Goal: Communication & Community: Answer question/provide support

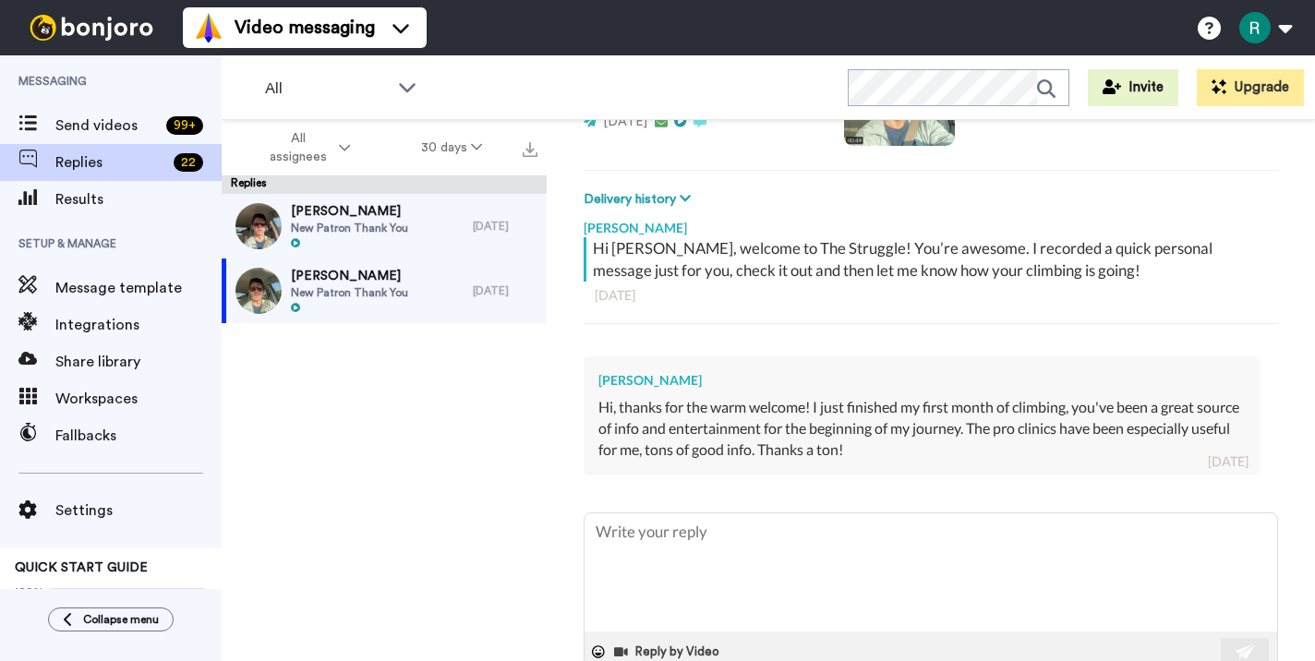
scroll to position [227, 0]
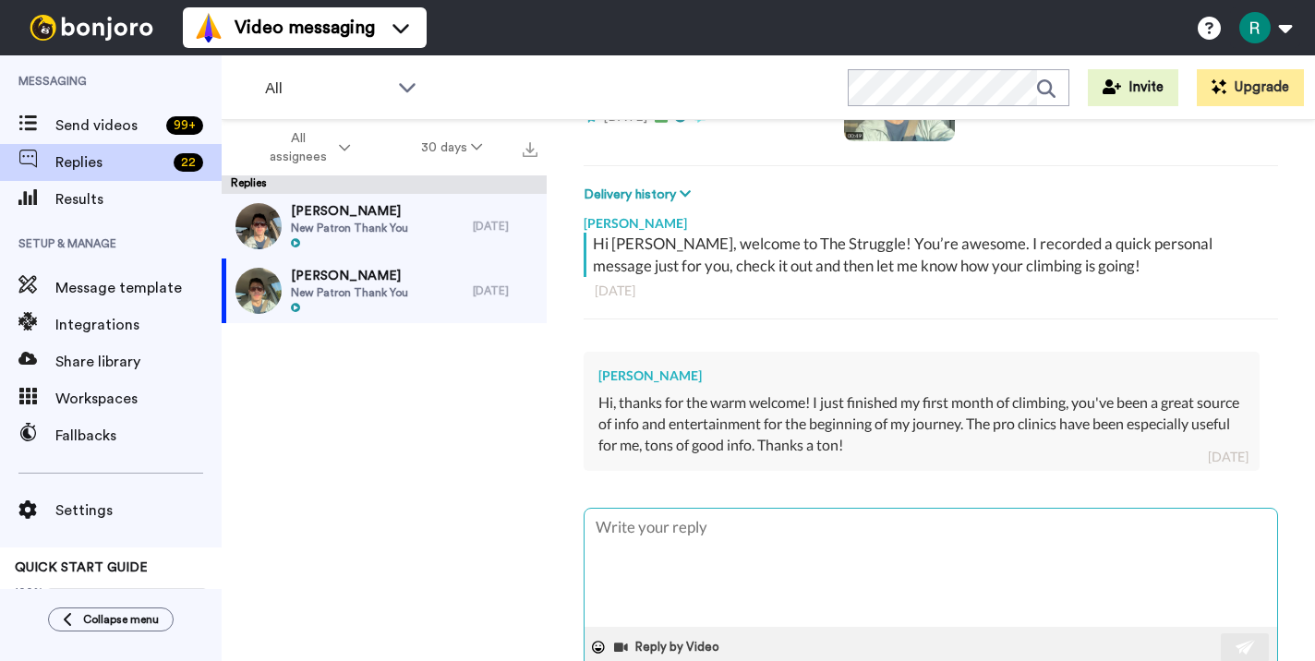
click at [722, 591] on textarea at bounding box center [930, 568] width 692 height 118
type textarea "A"
type textarea "x"
type textarea "Aw"
type textarea "x"
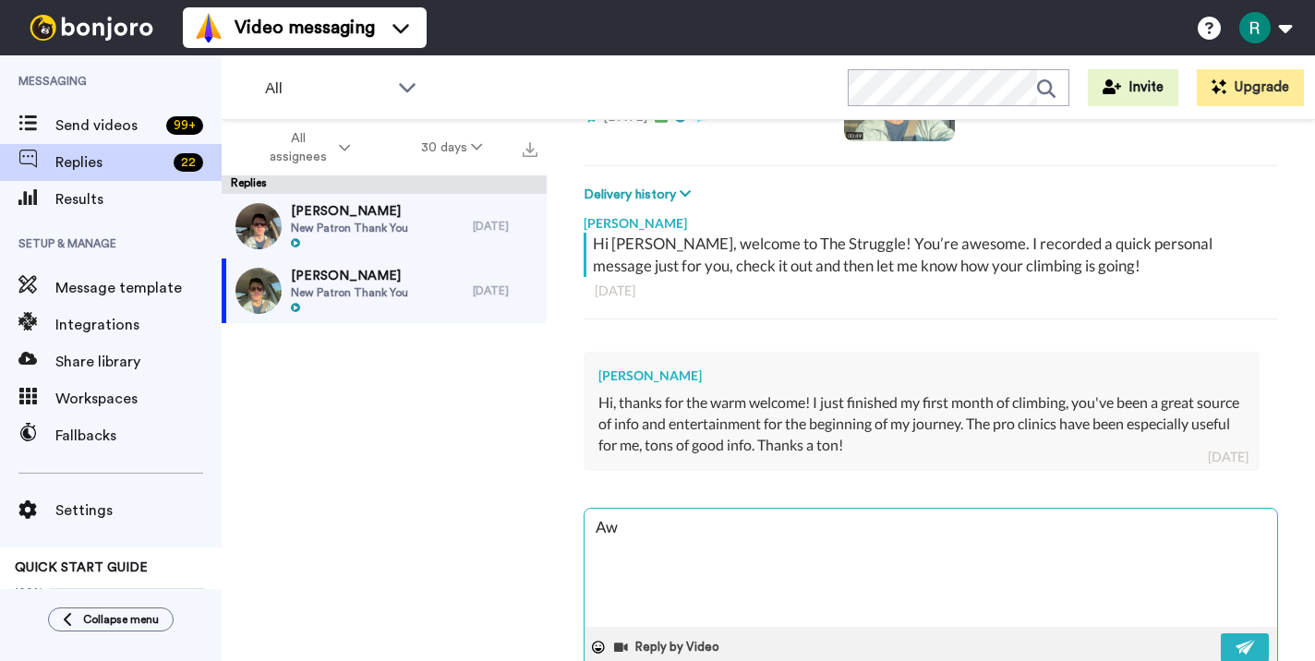
type textarea "Awe"
type textarea "x"
type textarea "Awes"
type textarea "x"
type textarea "Aweso"
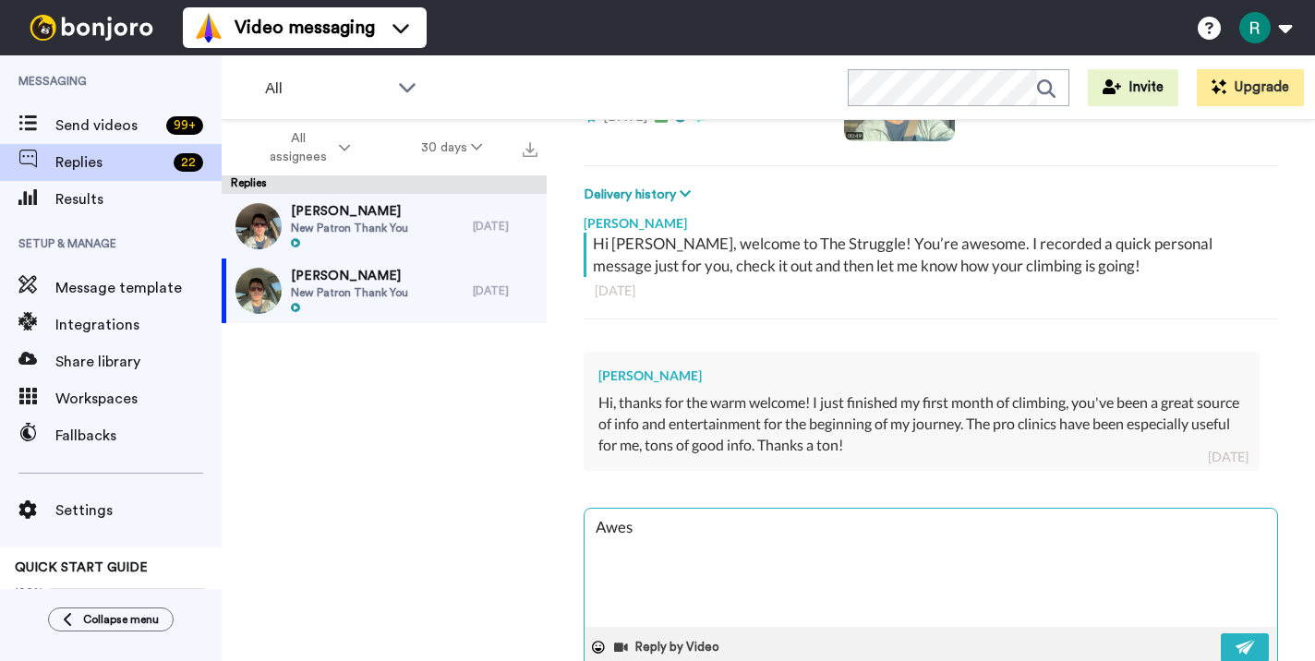
type textarea "x"
type textarea "Awesom"
type textarea "x"
type textarea "Awesome"
type textarea "x"
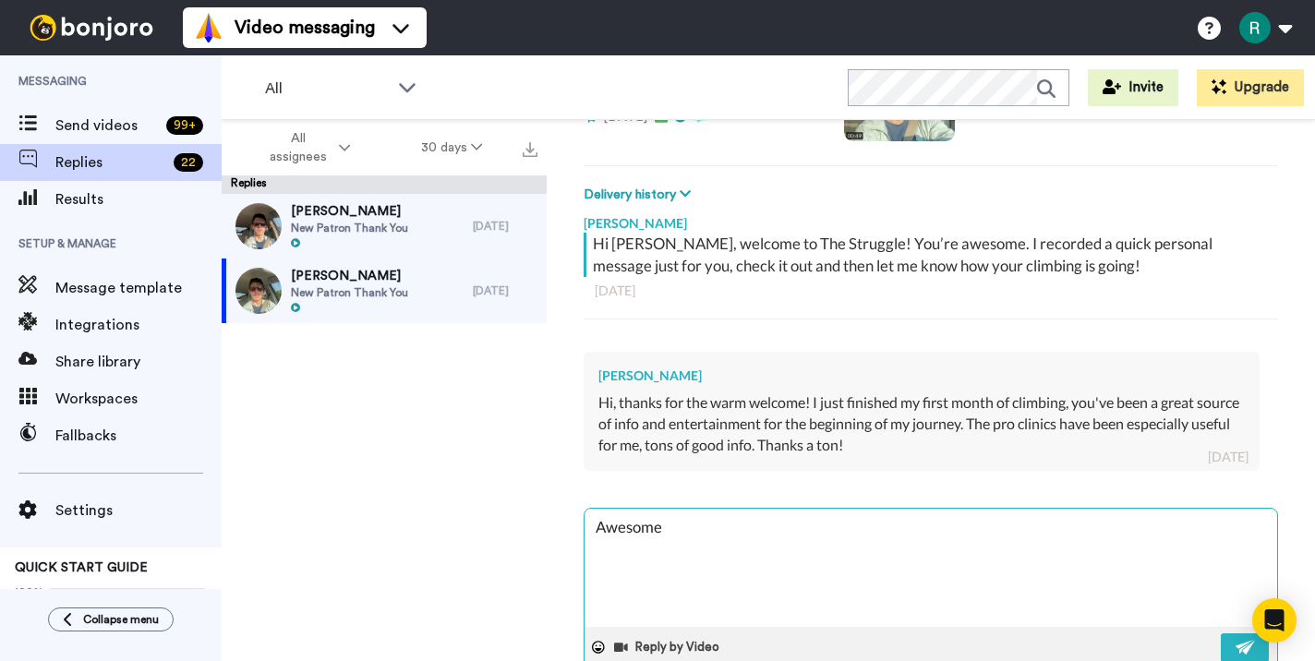
type textarea "Awesome"
type textarea "x"
type textarea "Awesome t"
type textarea "x"
type textarea "Awesome to"
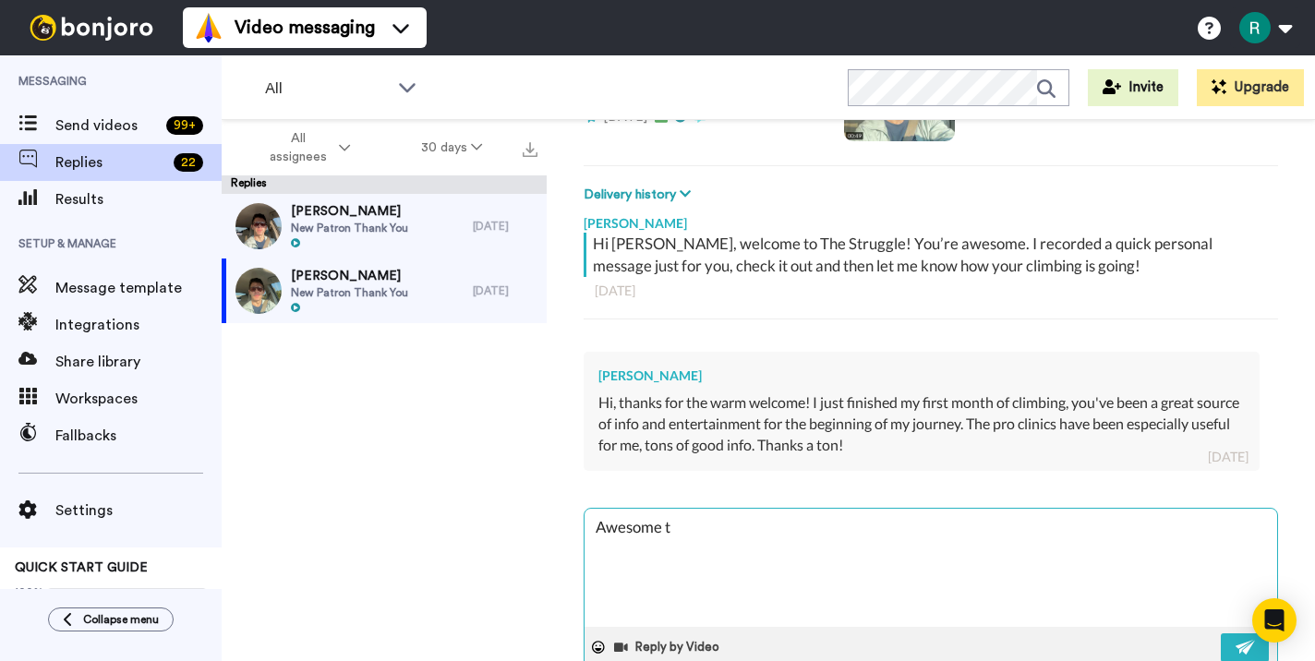
type textarea "x"
type textarea "Awesome to"
type textarea "x"
type textarea "Awesome to he"
type textarea "x"
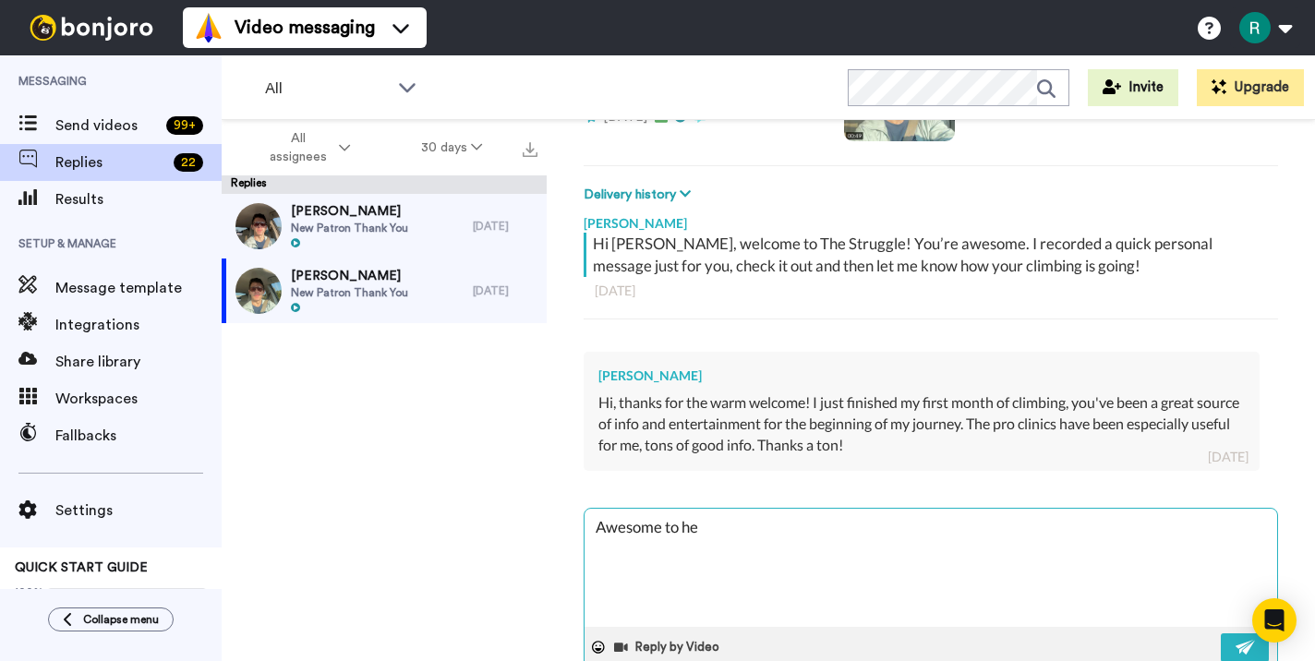
type textarea "Awesome to hea"
type textarea "x"
type textarea "Awesome to hear"
type textarea "x"
type textarea "Awesome to hear!"
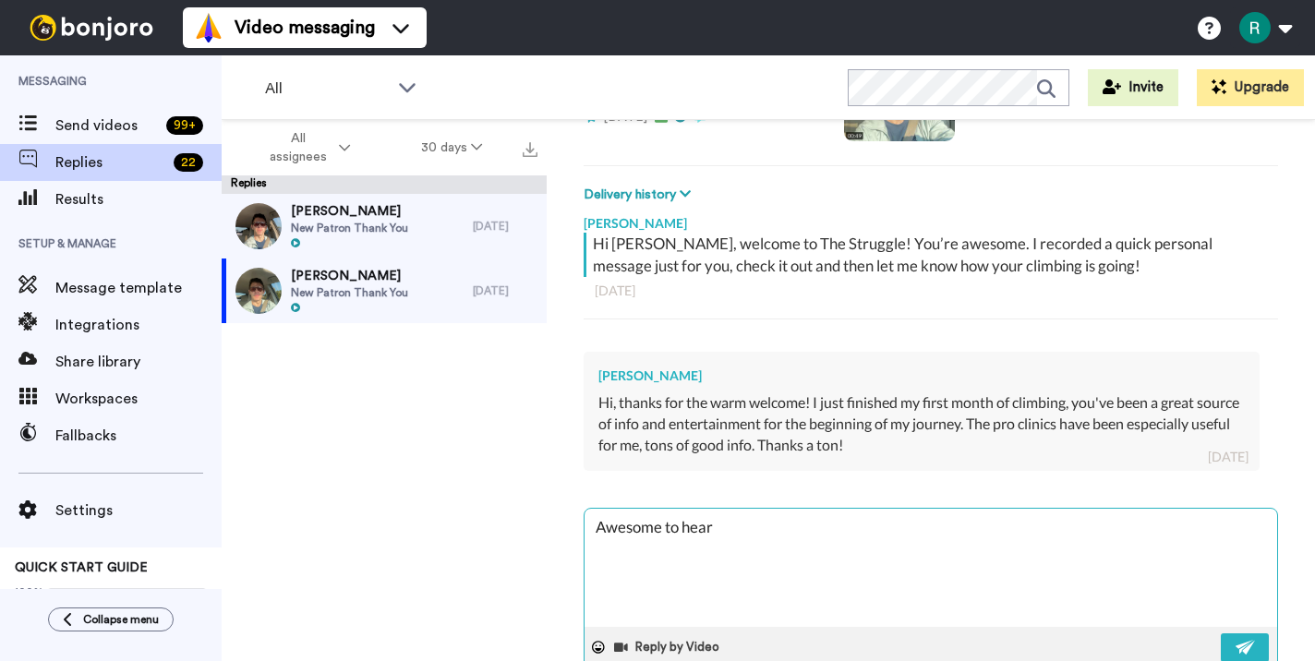
type textarea "x"
type textarea "Awesome to hear!"
type textarea "x"
type textarea "Awesome to hear! F"
type textarea "x"
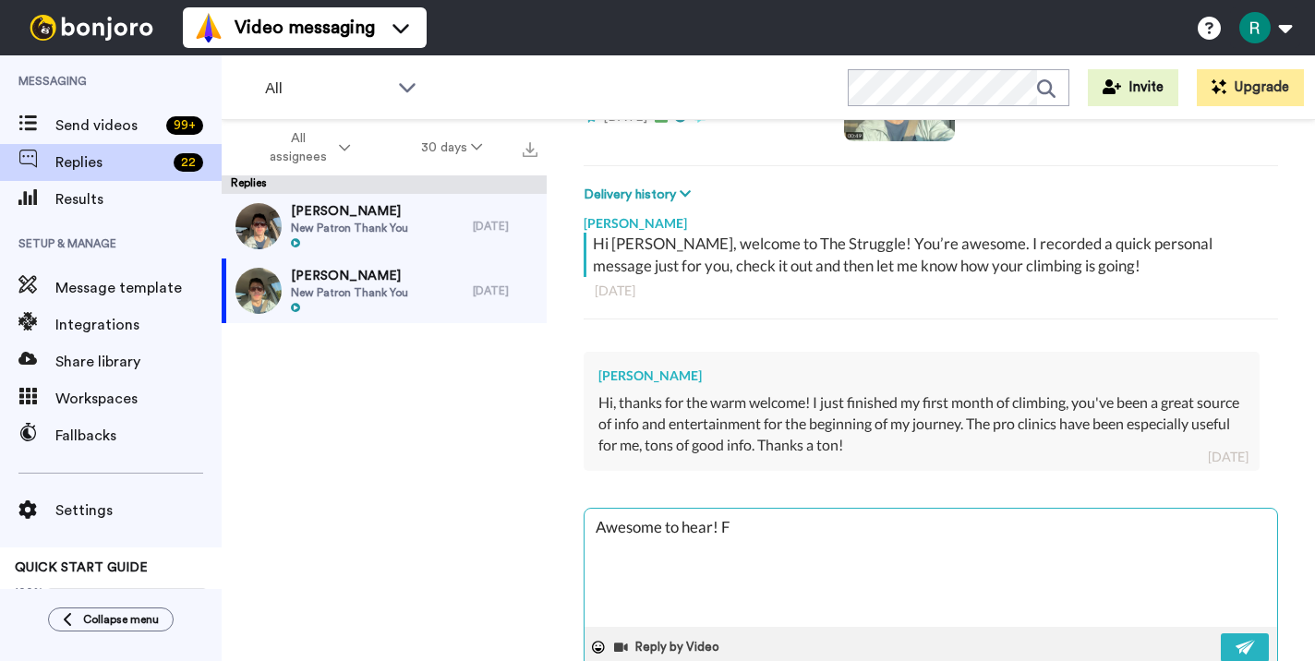
type textarea "Awesome to hear! Fi"
type textarea "x"
type textarea "Awesome to hear! Fir"
type textarea "x"
type textarea "Awesome to hear! Firs"
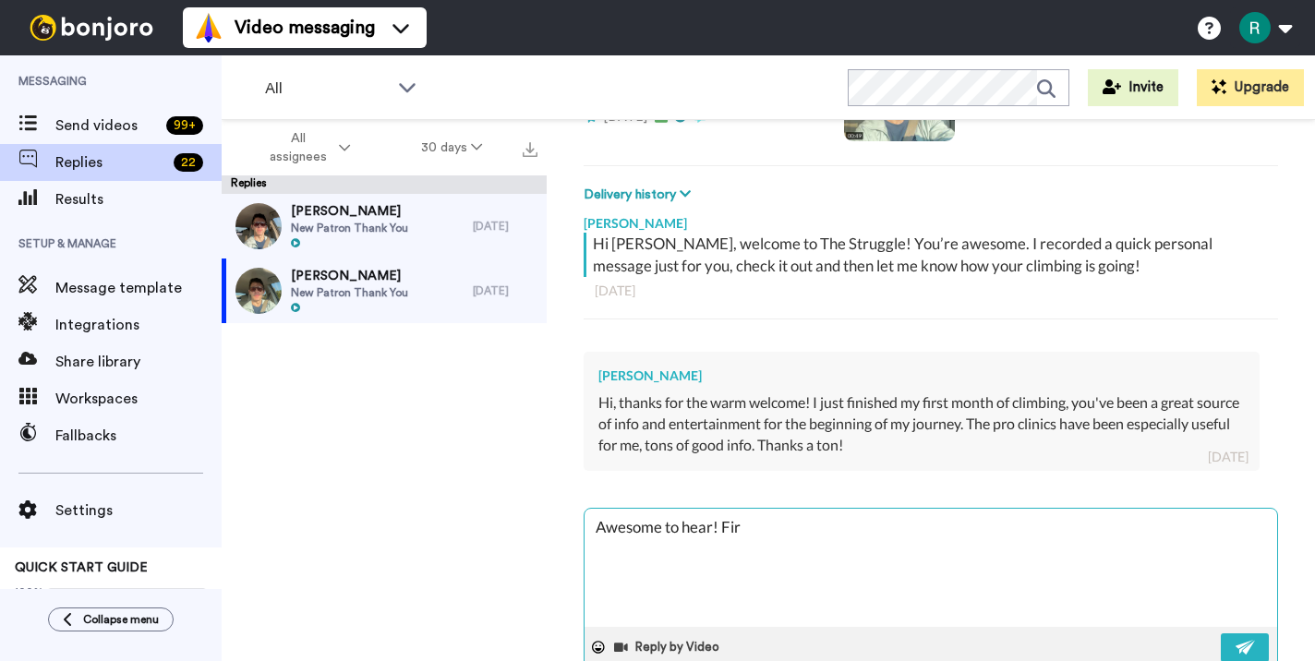
type textarea "x"
type textarea "Awesome to hear! First"
type textarea "x"
type textarea "Awesome to hear! First"
type textarea "x"
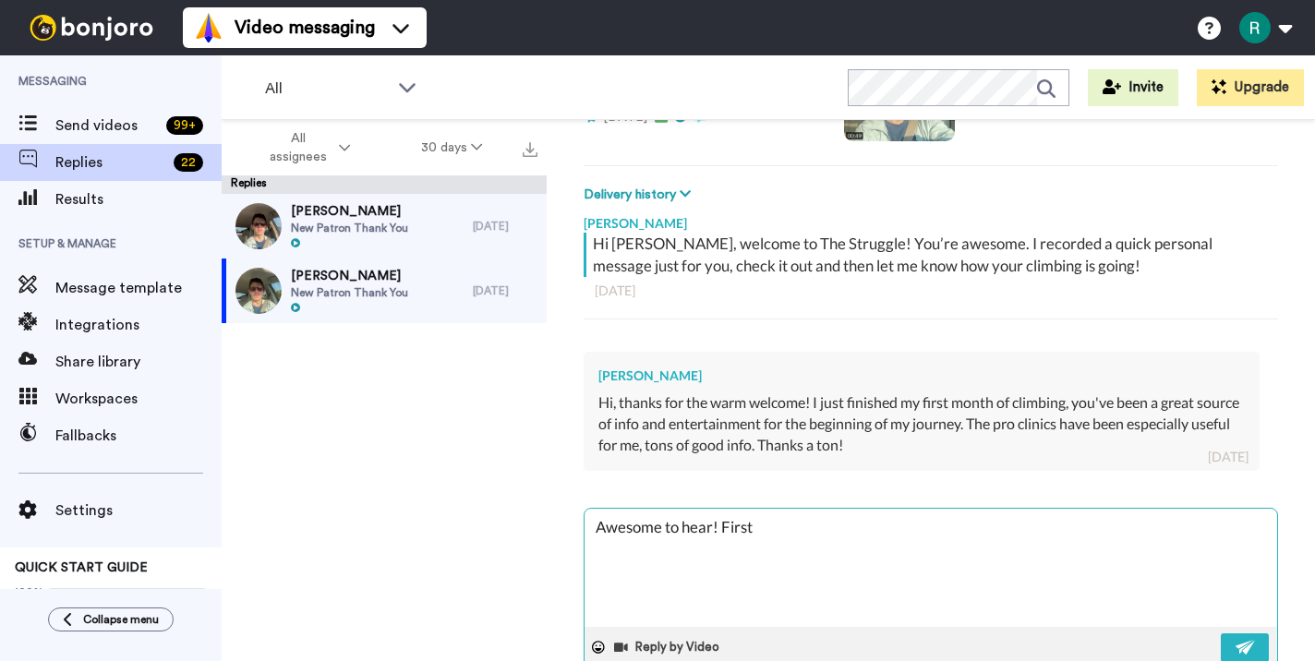
type textarea "Awesome to hear! First m"
type textarea "x"
type textarea "Awesome to hear! First mo"
type textarea "x"
type textarea "Awesome to hear! First mon"
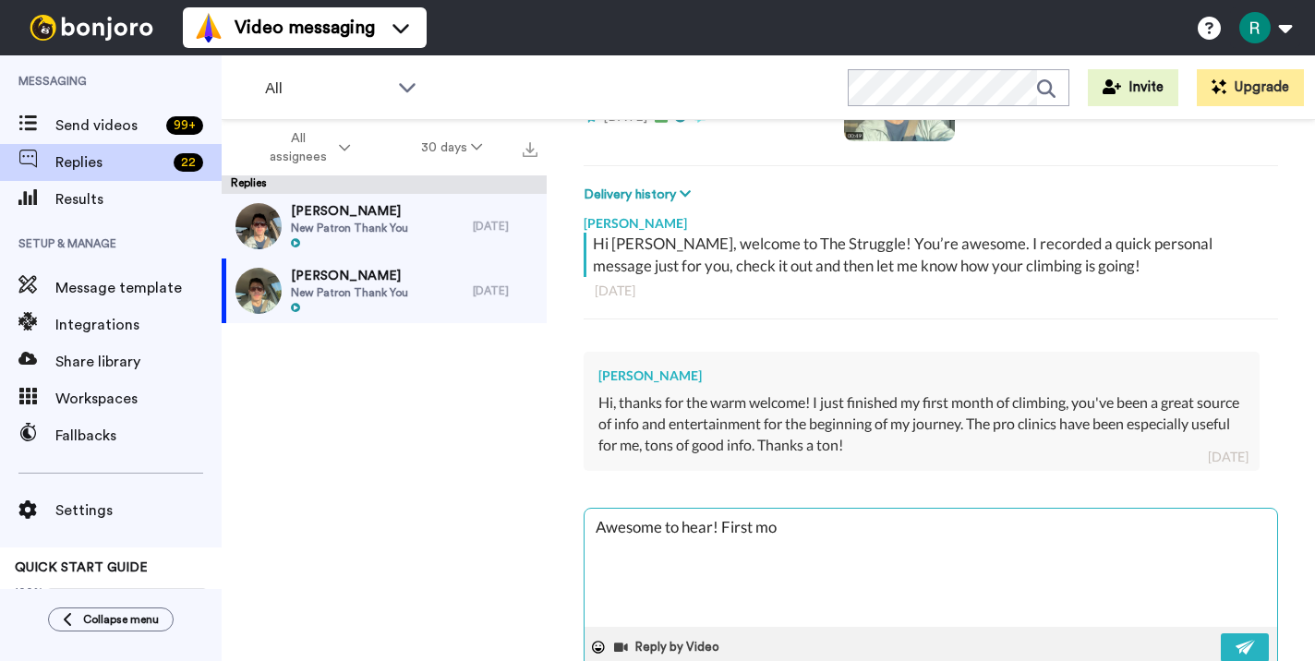
type textarea "x"
type textarea "Awesome to hear! First mont"
type textarea "x"
type textarea "Awesome to hear! First month"
type textarea "x"
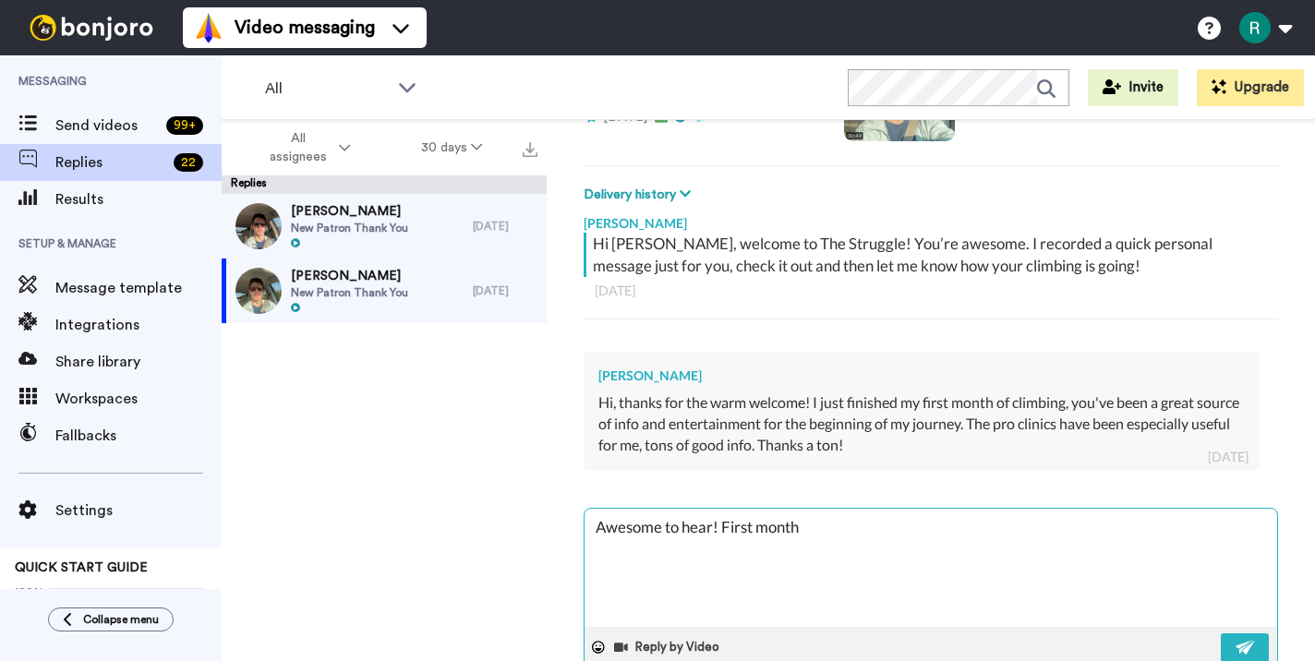
type textarea "Awesome to hear! First month"
type textarea "x"
type textarea "Awesome to hear! First month -"
type textarea "x"
type textarea "Awesome to hear! First month --"
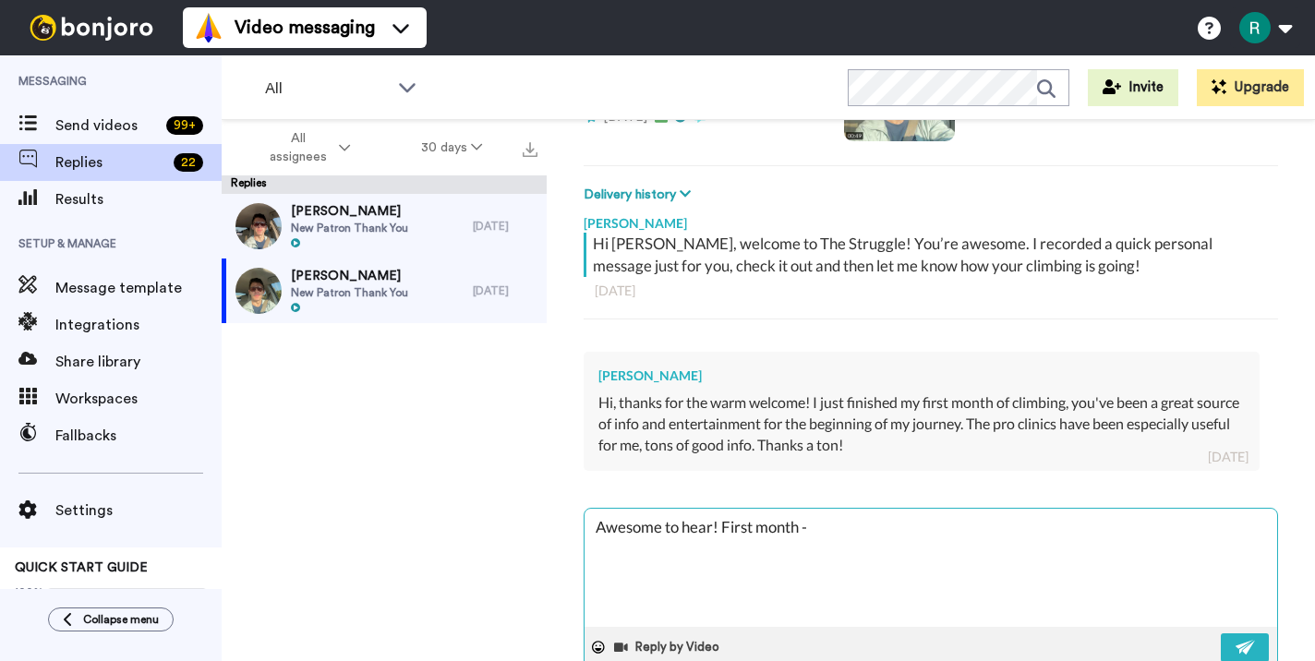
type textarea "x"
type textarea "Awesome to hear! First month --"
type textarea "x"
type textarea "Awesome to hear! First month -- t"
type textarea "x"
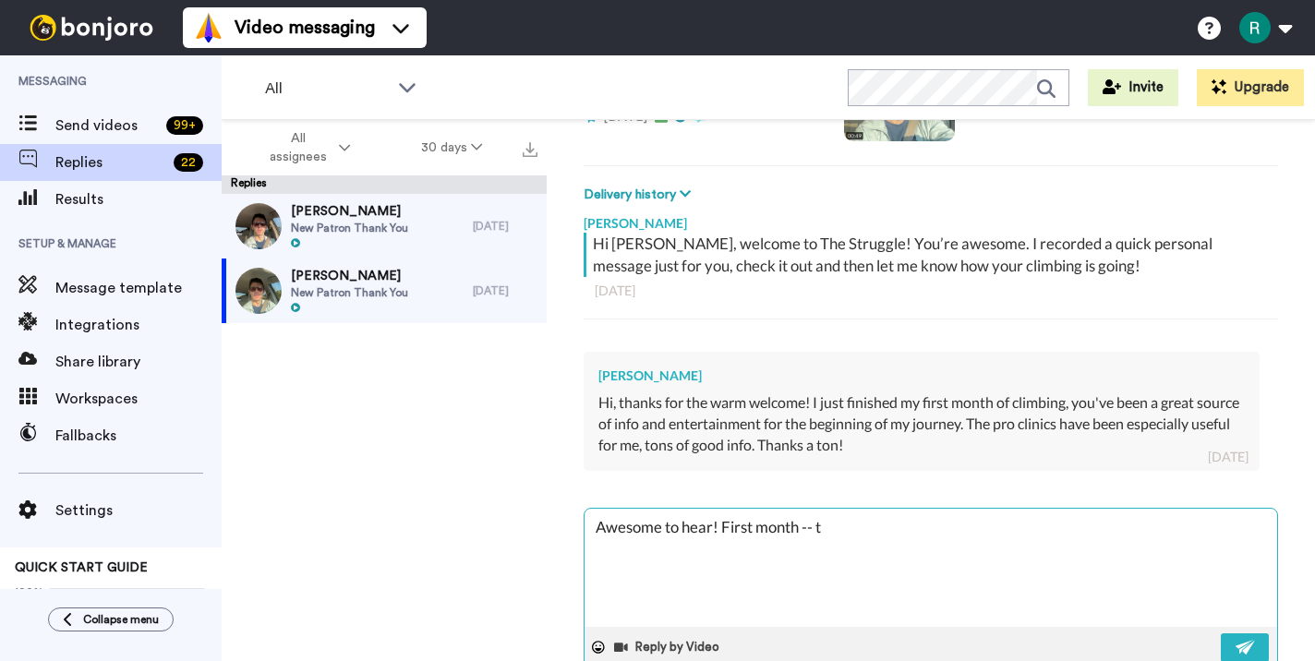
type textarea "Awesome to hear! First month -- th"
type textarea "x"
type textarea "Awesome to hear! First month -- the"
type textarea "x"
type textarea "Awesome to hear! First month -- the"
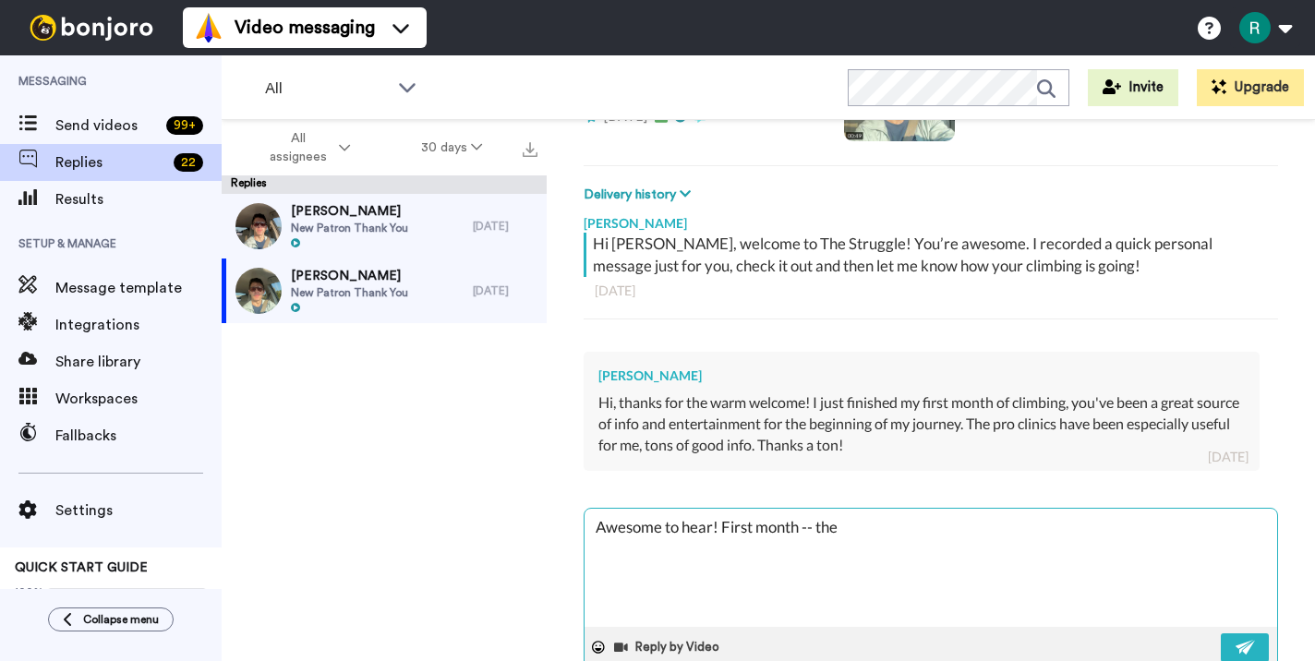
type textarea "x"
type textarea "Awesome to hear! First month -- the"
type textarea "x"
type textarea "Awesome to hear! First month -- th"
type textarea "x"
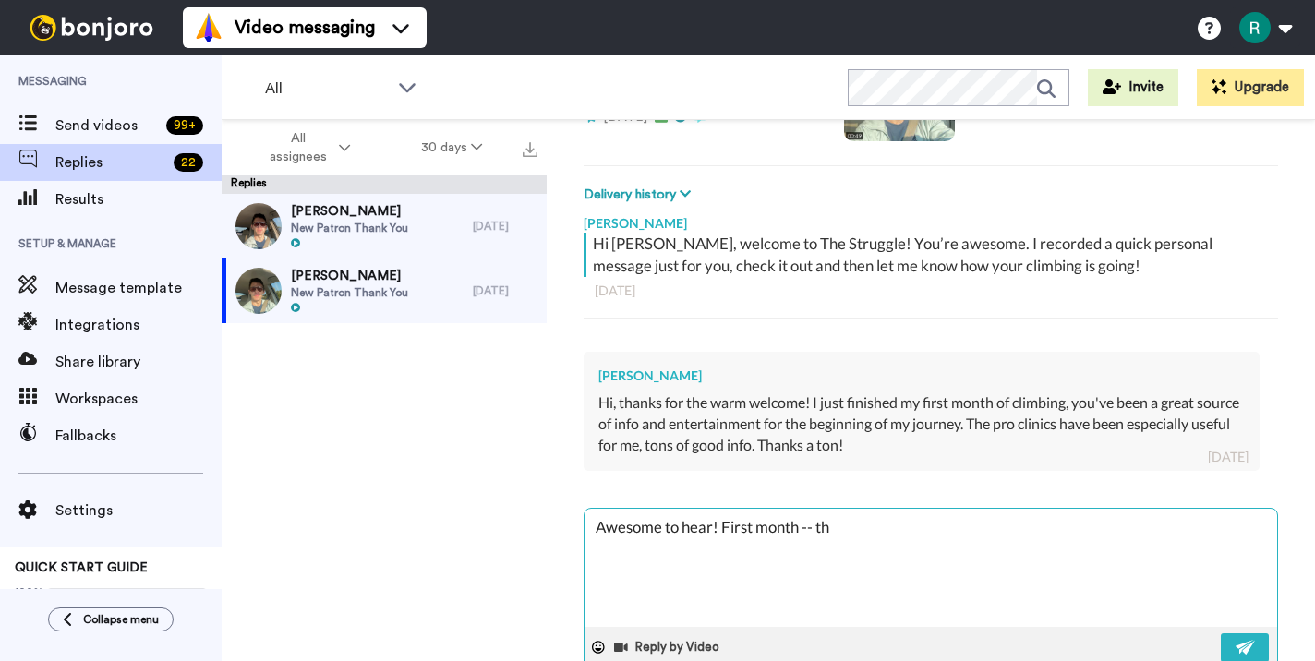
type textarea "Awesome to hear! First month -- t"
type textarea "x"
type textarea "Awesome to hear! First month --"
type textarea "x"
type textarea "Awesome to hear! First month -- s"
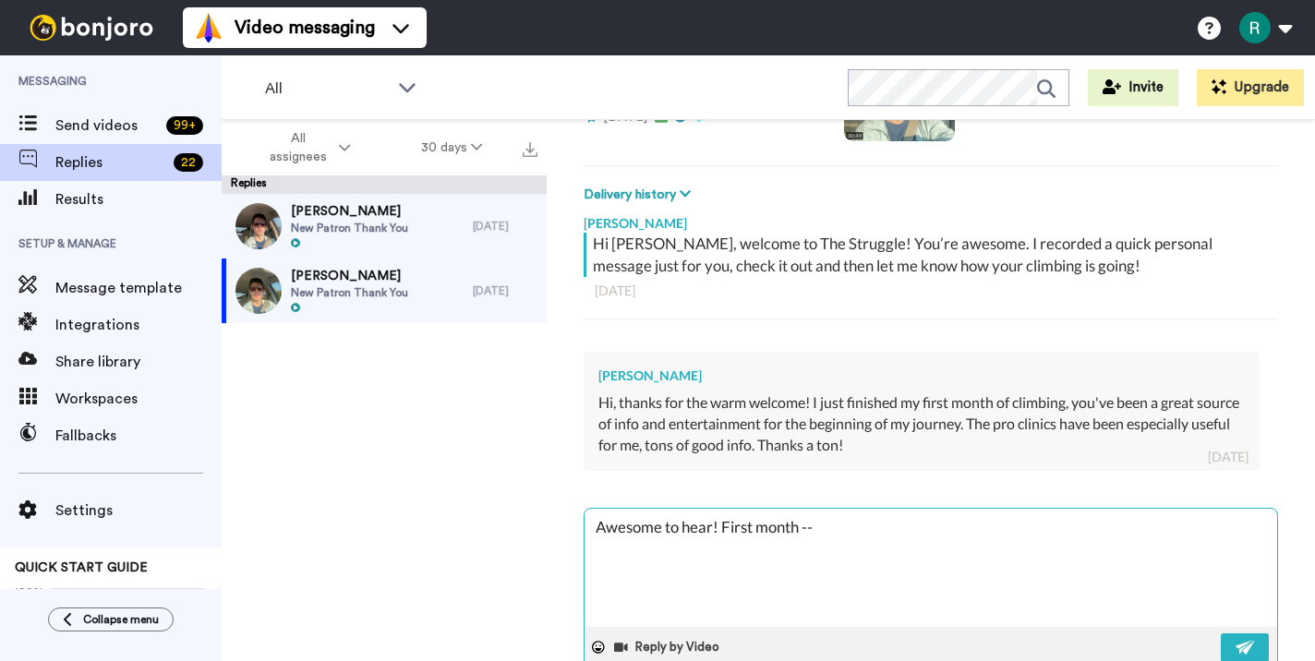
type textarea "x"
type textarea "Awesome to hear! First month -- so"
type textarea "x"
type textarea "Awesome to hear! First month -- so"
type textarea "x"
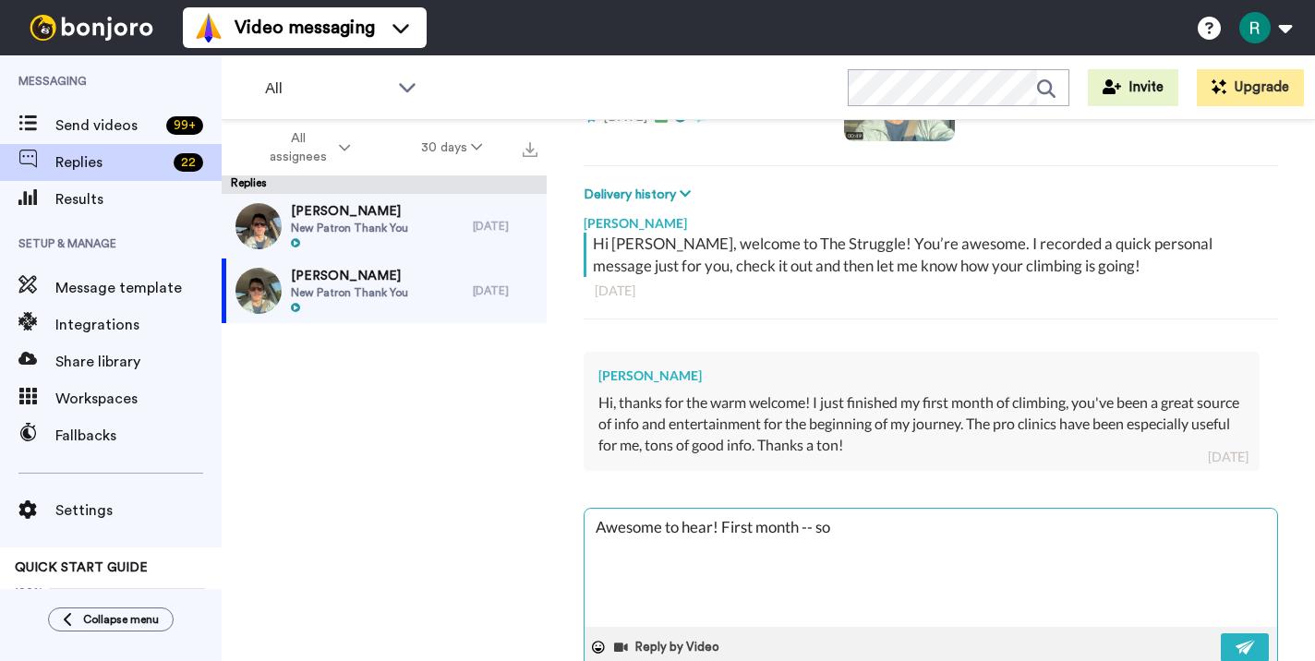
type textarea "Awesome to hear! First month -- so m"
type textarea "x"
type textarea "Awesome to hear! First month -- so mu"
type textarea "x"
type textarea "Awesome to hear! First month -- so m"
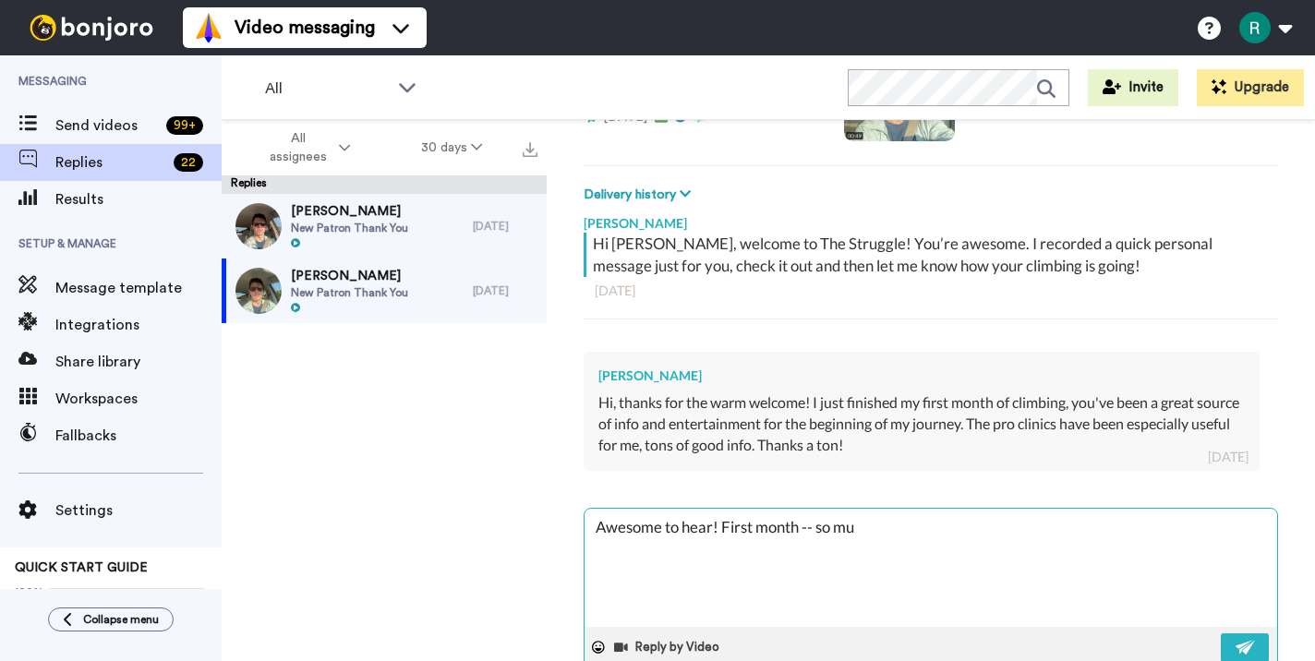
type textarea "x"
type textarea "Awesome to hear! First month -- so ma"
type textarea "x"
type textarea "Awesome to hear! First month -- so m"
type textarea "x"
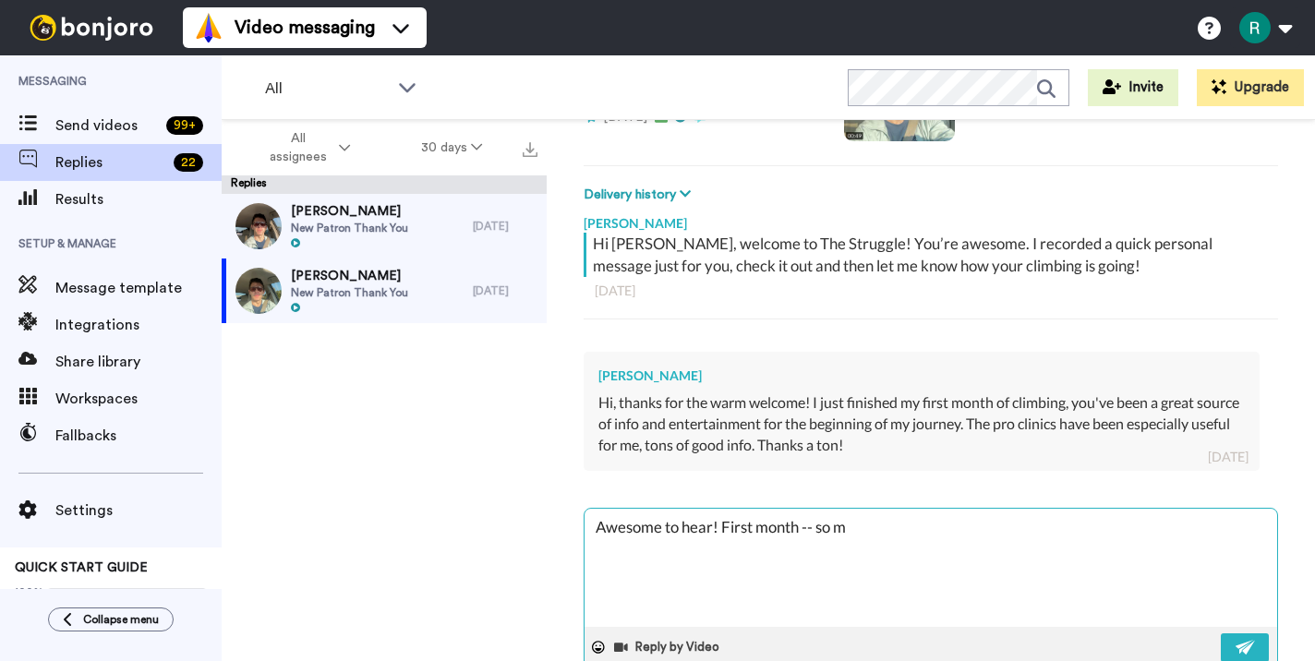
type textarea "Awesome to hear! First month -- so mu"
type textarea "x"
type textarea "Awesome to hear! First month -- so muc"
type textarea "x"
type textarea "Awesome to hear! First month -- so much"
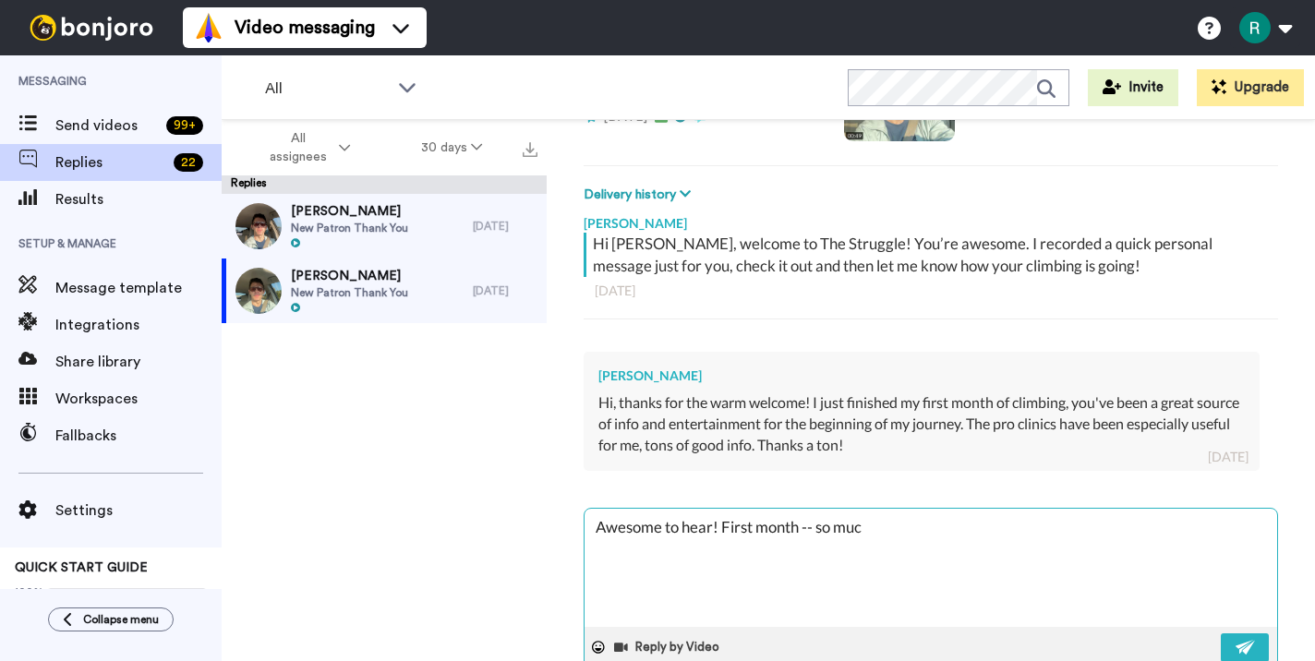
type textarea "x"
type textarea "Awesome to hear! First month -- so much"
type textarea "x"
type textarea "Awesome to hear! First month -- so much l"
type textarea "x"
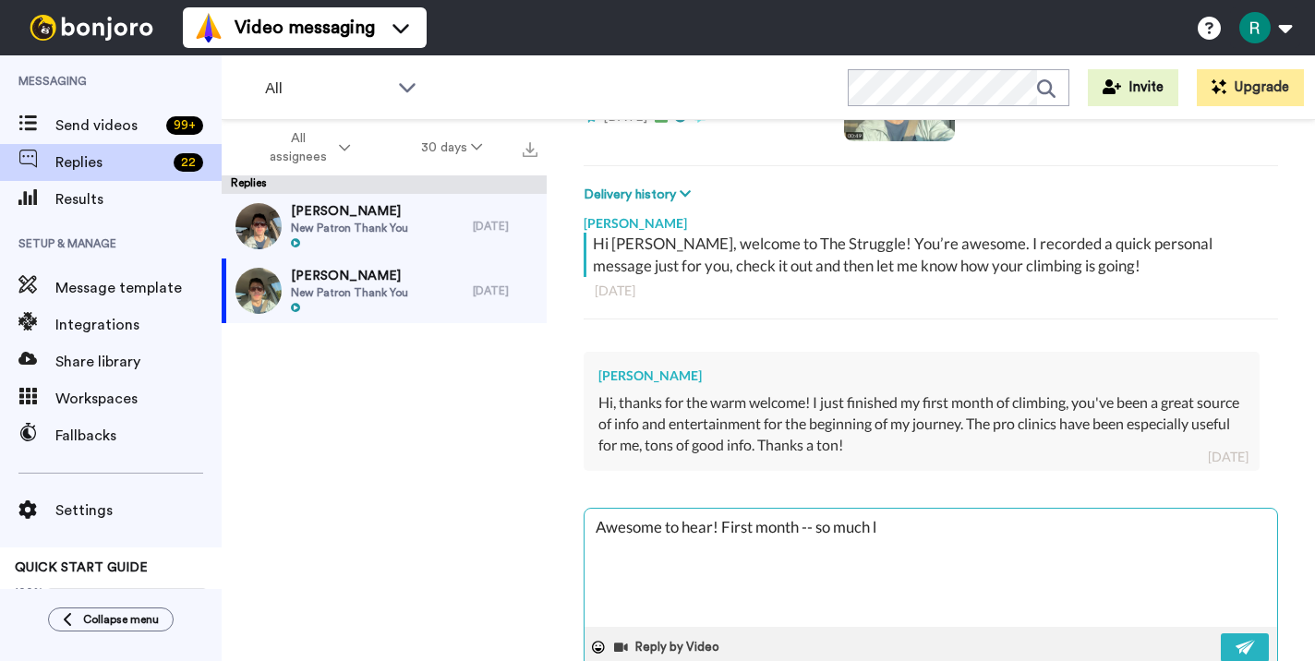
type textarea "Awesome to hear! First month -- so much le"
type textarea "x"
type textarea "Awesome to hear! First month -- so much lea"
type textarea "x"
type textarea "Awesome to hear! First month -- so much [PERSON_NAME]"
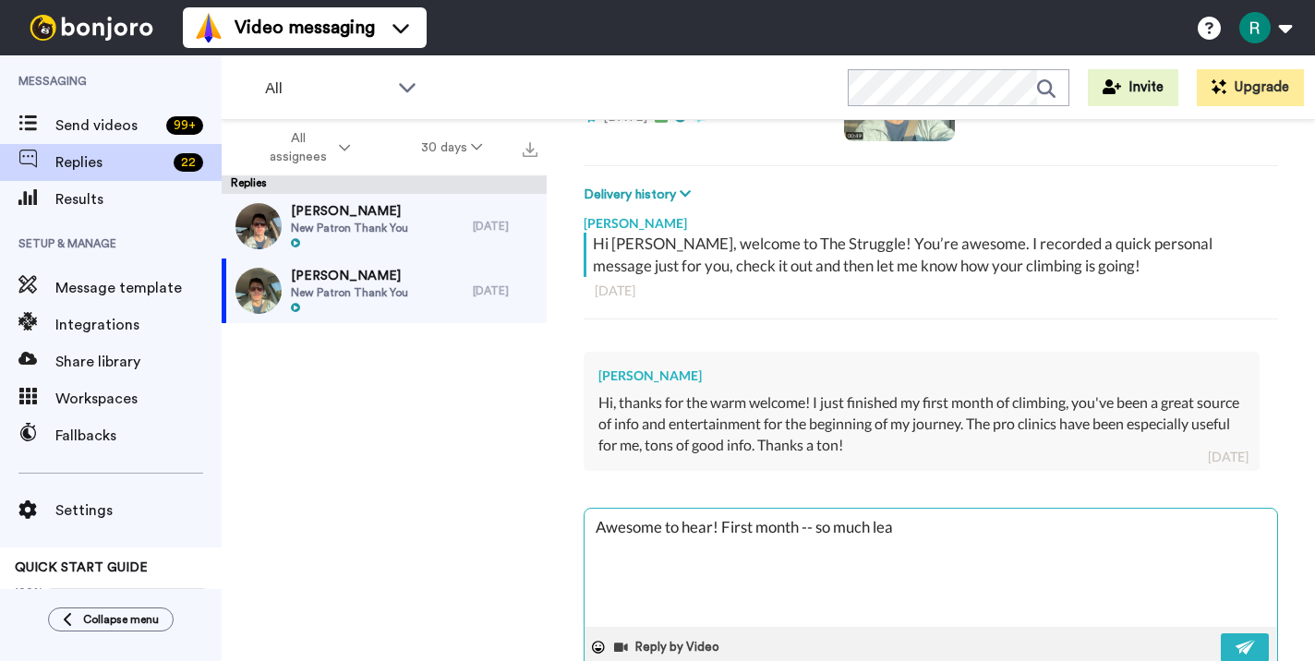
type textarea "x"
type textarea "Awesome to hear! First month -- so much learn"
type textarea "x"
type textarea "Awesome to hear! First month -- so much learni"
type textarea "x"
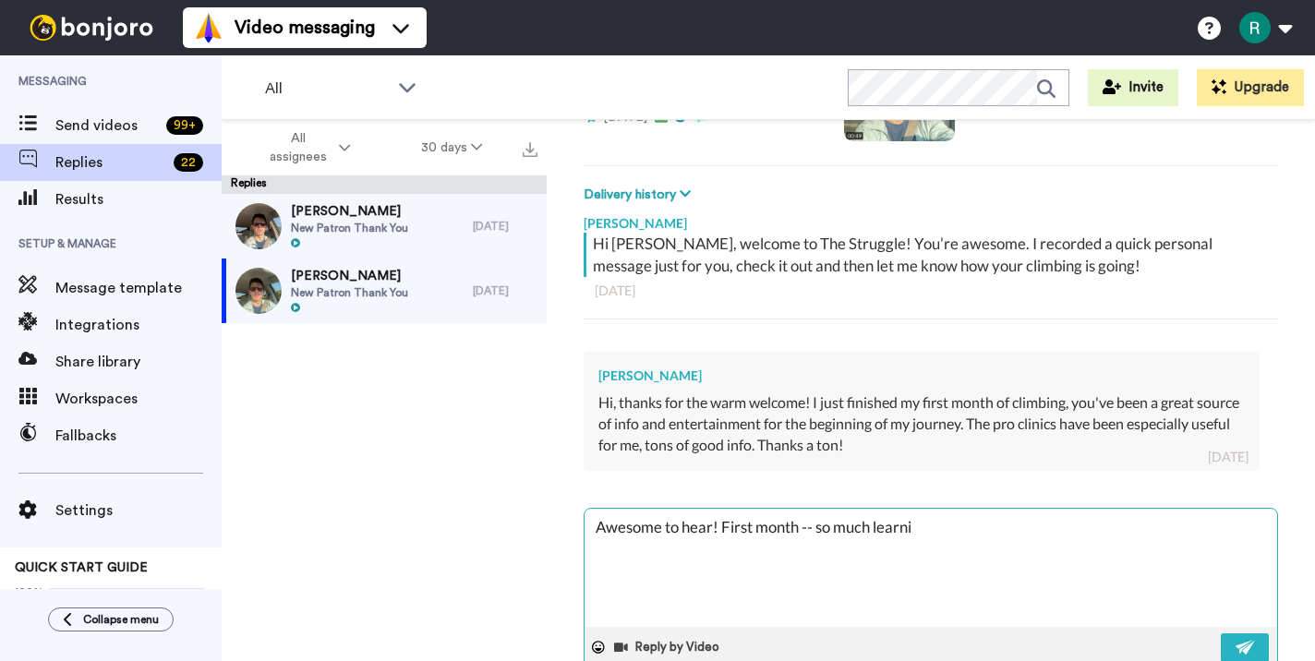
type textarea "Awesome to hear! First month -- so much learnin"
type textarea "x"
type textarea "Awesome to hear! First month -- so much learning"
type textarea "x"
type textarea "Awesome to hear! First month -- so much learning"
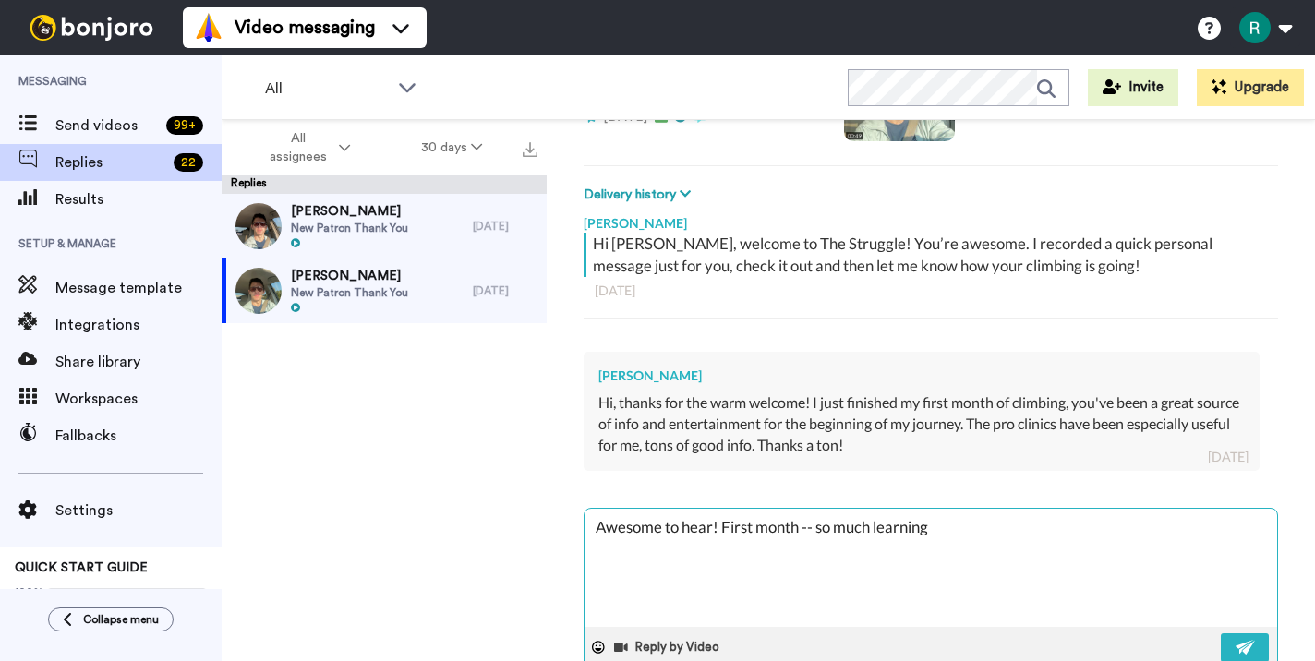
type textarea "x"
type textarea "Awesome to hear! First month -- so much learning a"
type textarea "x"
type textarea "Awesome to hear! First month -- so much learning an"
type textarea "x"
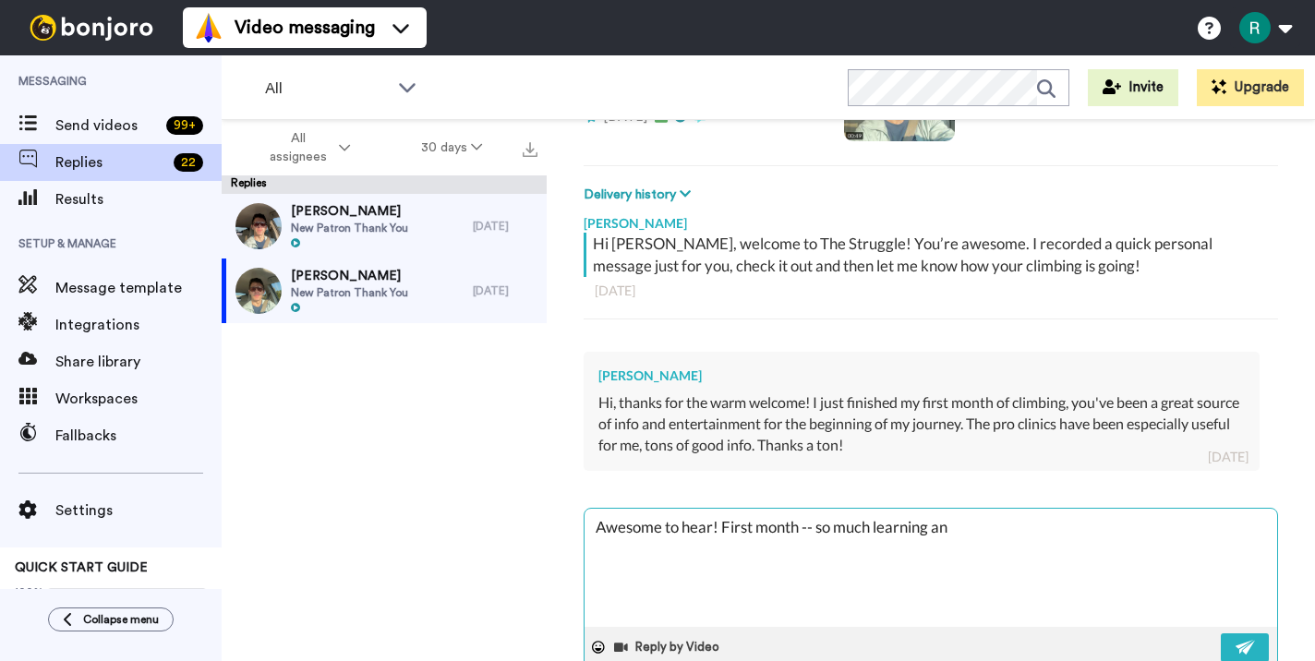
type textarea "Awesome to hear! First month -- so much learning and"
type textarea "x"
type textarea "Awesome to hear! First month -- so much learning and"
type textarea "x"
type textarea "Awesome to hear! First month -- so much learning and p"
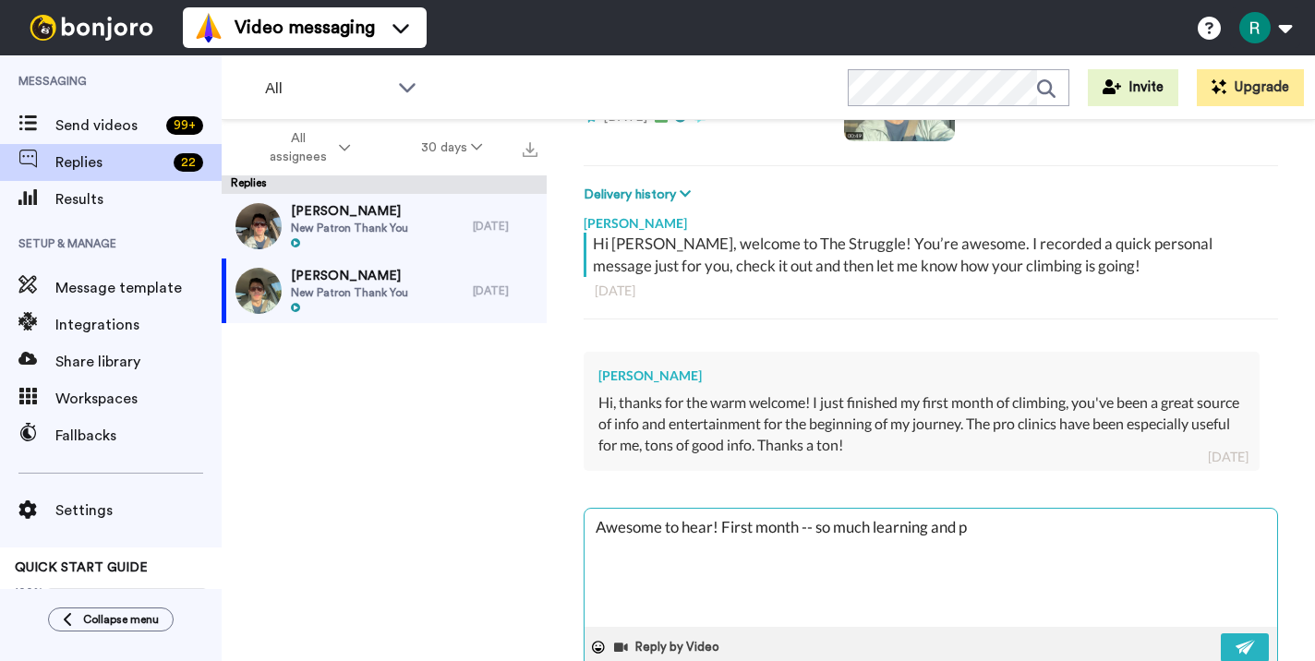
type textarea "x"
type textarea "Awesome to hear! First month -- so much learning and pr"
type textarea "x"
type textarea "Awesome to hear! First month -- so much learning and pro"
type textarea "x"
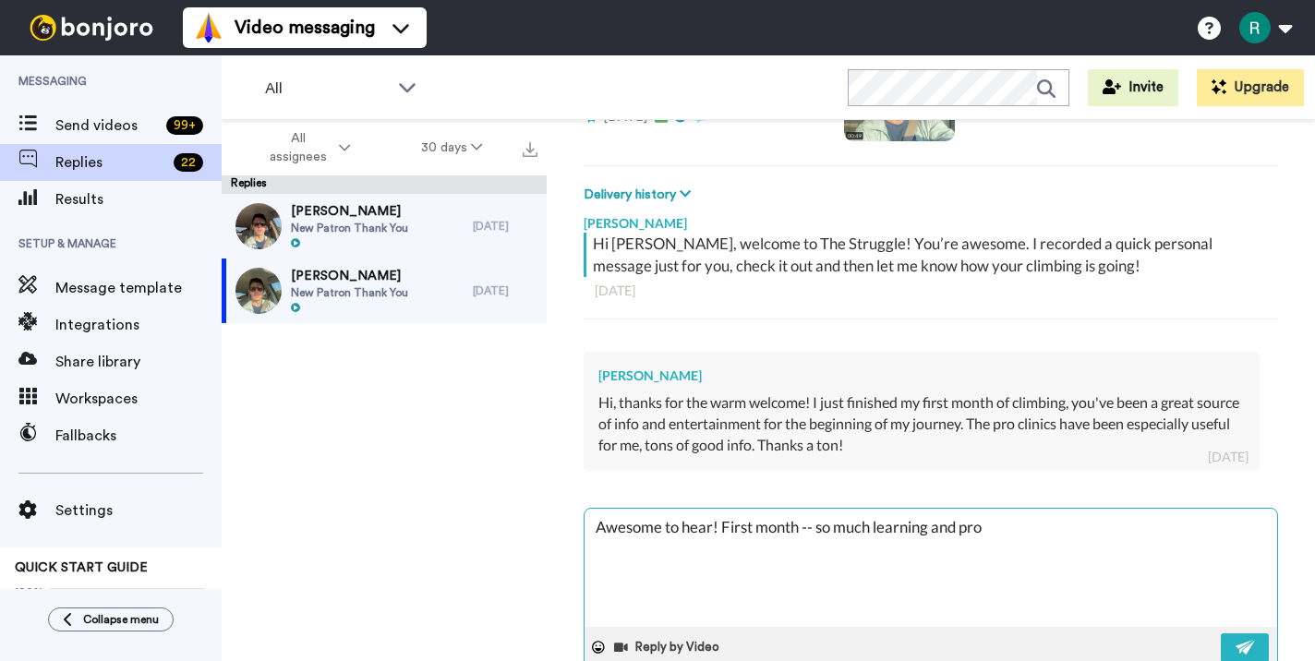
type textarea "Awesome to hear! First month -- so much learning and prog"
type textarea "x"
type textarea "Awesome to hear! First month -- so much learning and progr"
type textarea "x"
type textarea "Awesome to hear! First month -- so much learning and progre"
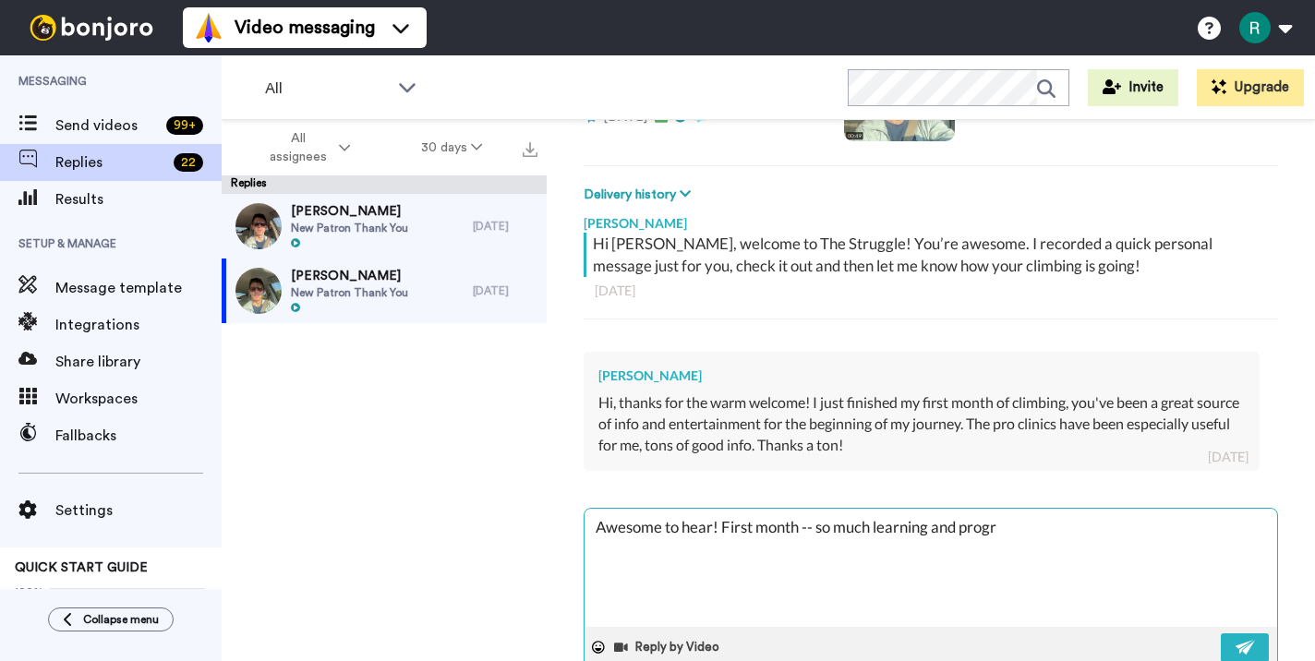
type textarea "x"
type textarea "Awesome to hear! First month -- so much learning and progres"
type textarea "x"
type textarea "Awesome to hear! First month -- so much learning and progress"
type textarea "x"
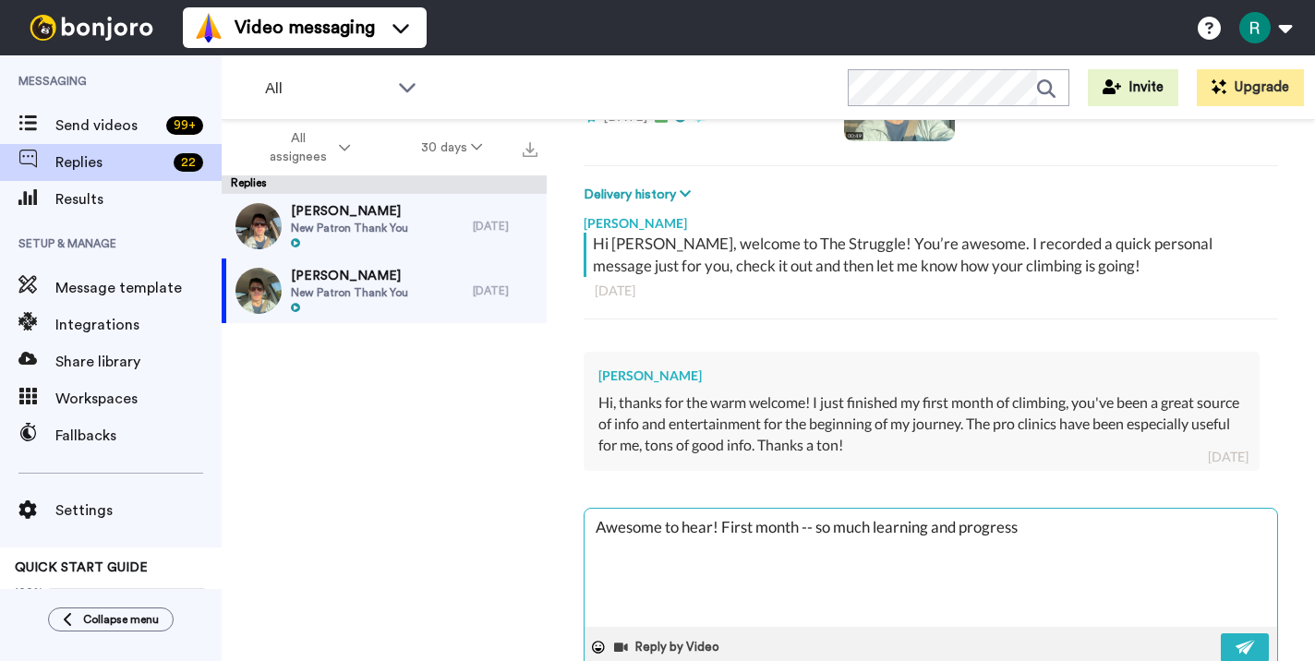
type textarea "Awesome to hear! First month -- so much learning and progress"
type textarea "x"
type textarea "Awesome to hear! First month -- so much learning and progress a"
type textarea "x"
type textarea "Awesome to hear! First month -- so much learning and progress an"
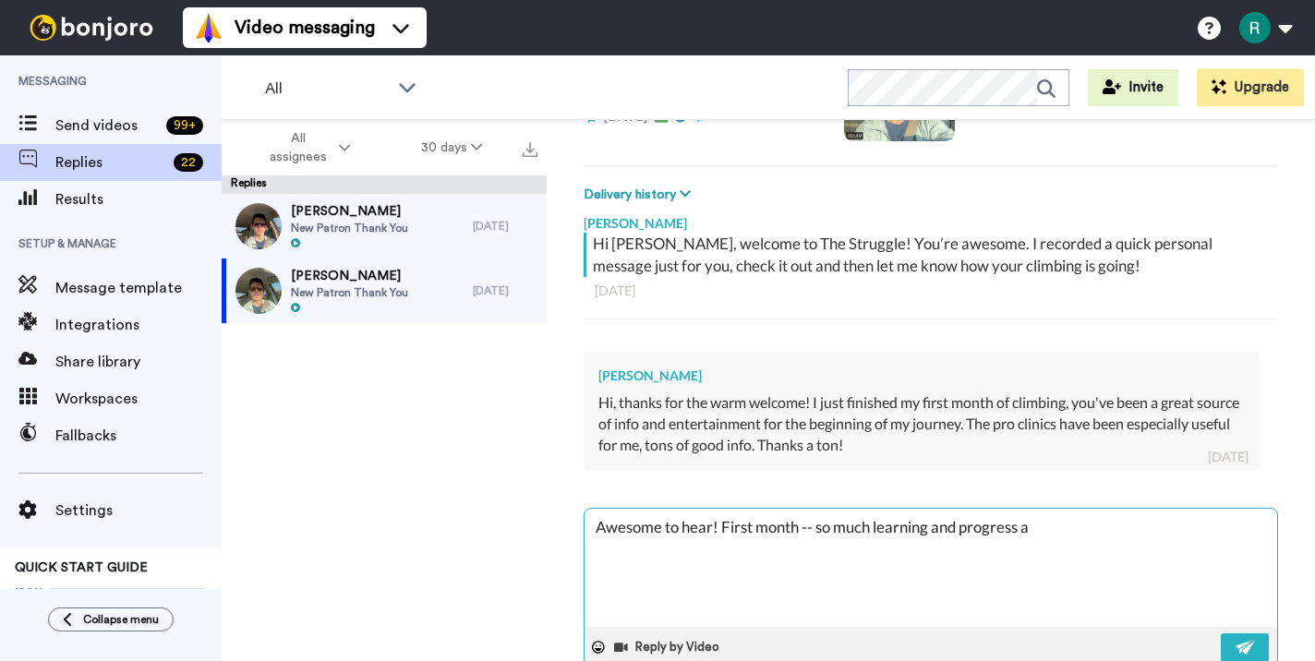
type textarea "x"
type textarea "Awesome to hear! First month -- so much learning and progress and"
type textarea "x"
type textarea "Awesome to hear! First month -- so much learning and progress and"
type textarea "x"
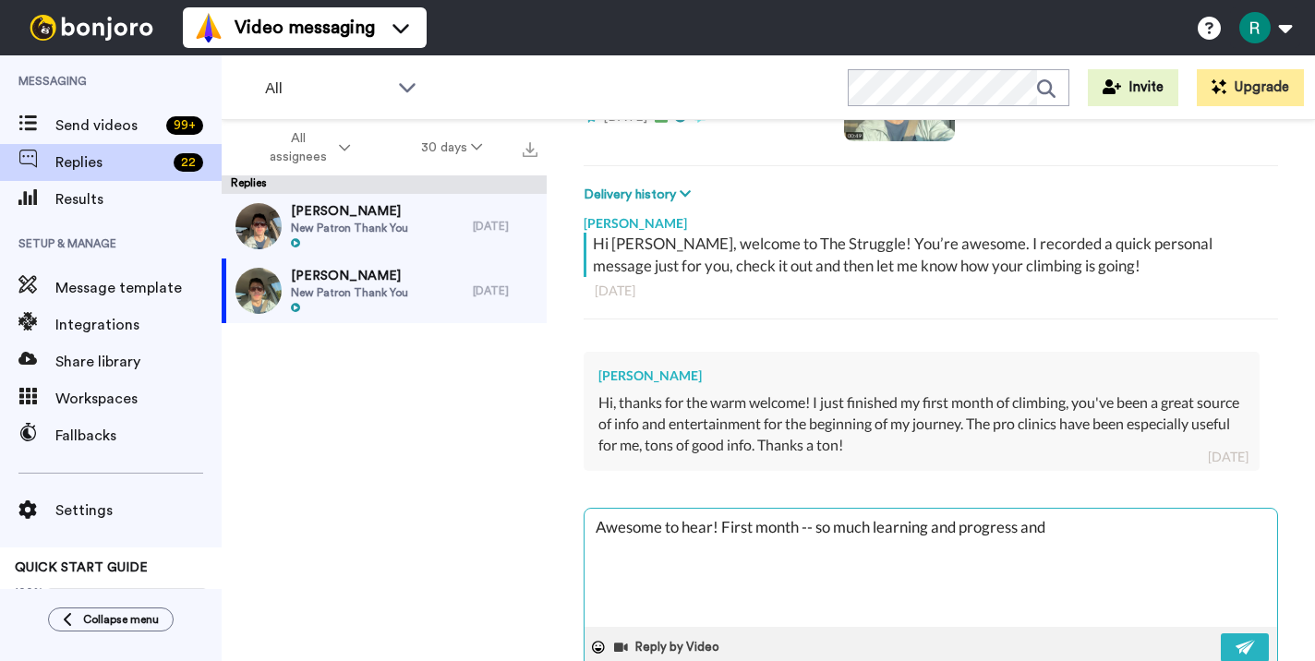
type textarea "Awesome to hear! First month -- so much learning and progress and f"
type textarea "x"
type textarea "Awesome to hear! First month -- so much learning and progress and fu"
type textarea "x"
type textarea "Awesome to hear! First month -- so much learning and progress and fun"
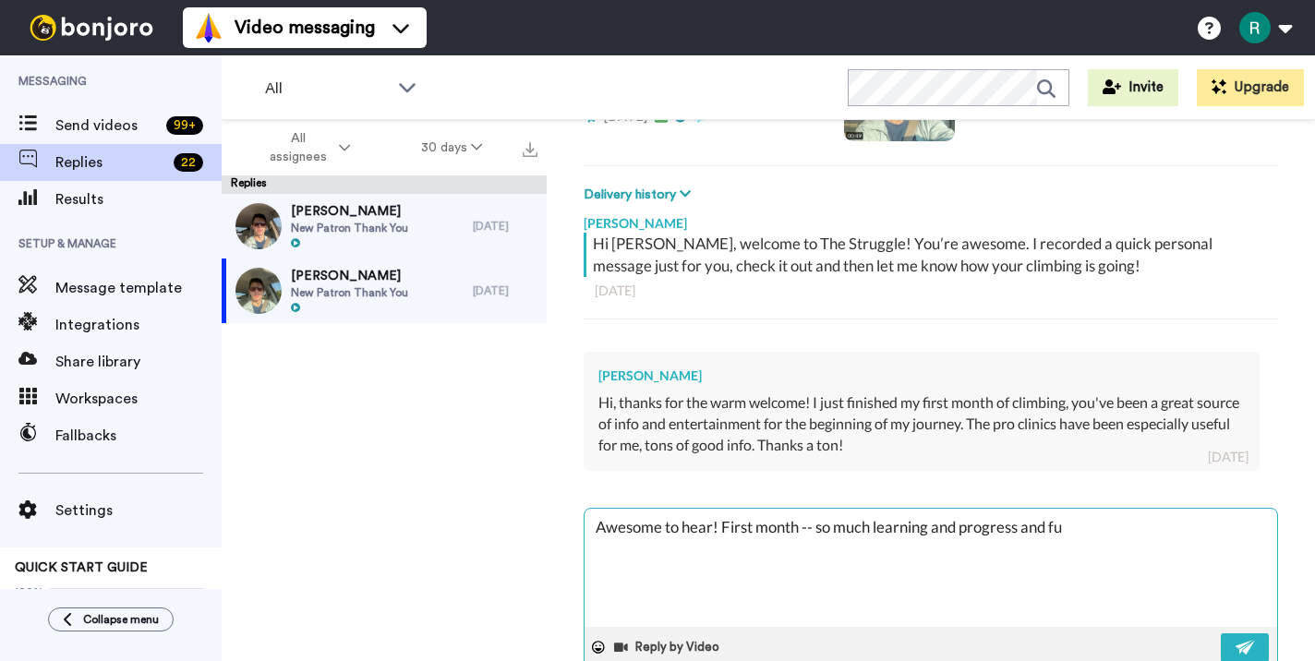
type textarea "x"
type textarea "Awesome to hear! First month -- so much learning and progress and fun"
type textarea "x"
type textarea "Awesome to hear! First month -- so much learning and progress and fun i"
type textarea "x"
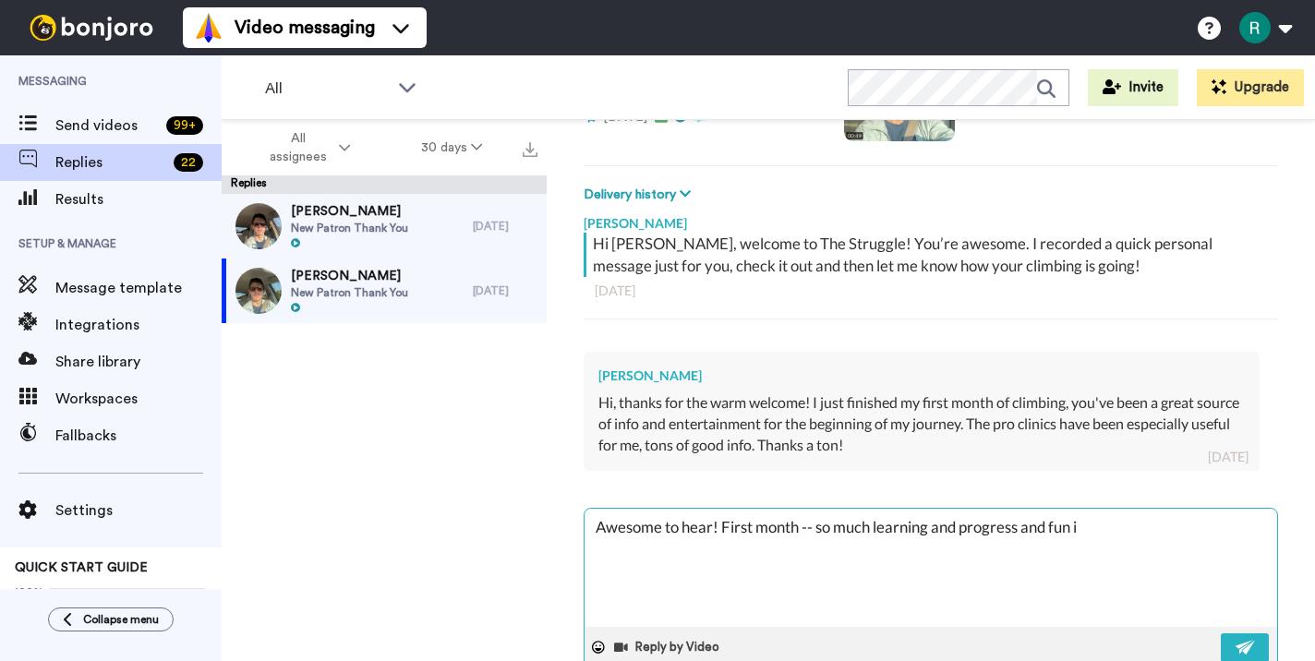
type textarea "Awesome to hear! First month -- so much learning and progress and fun in"
type textarea "x"
type textarea "Awesome to hear! First month -- so much learning and progress and fun in"
type textarea "x"
type textarea "Awesome to hear! First month -- so much learning and progress and fun in y"
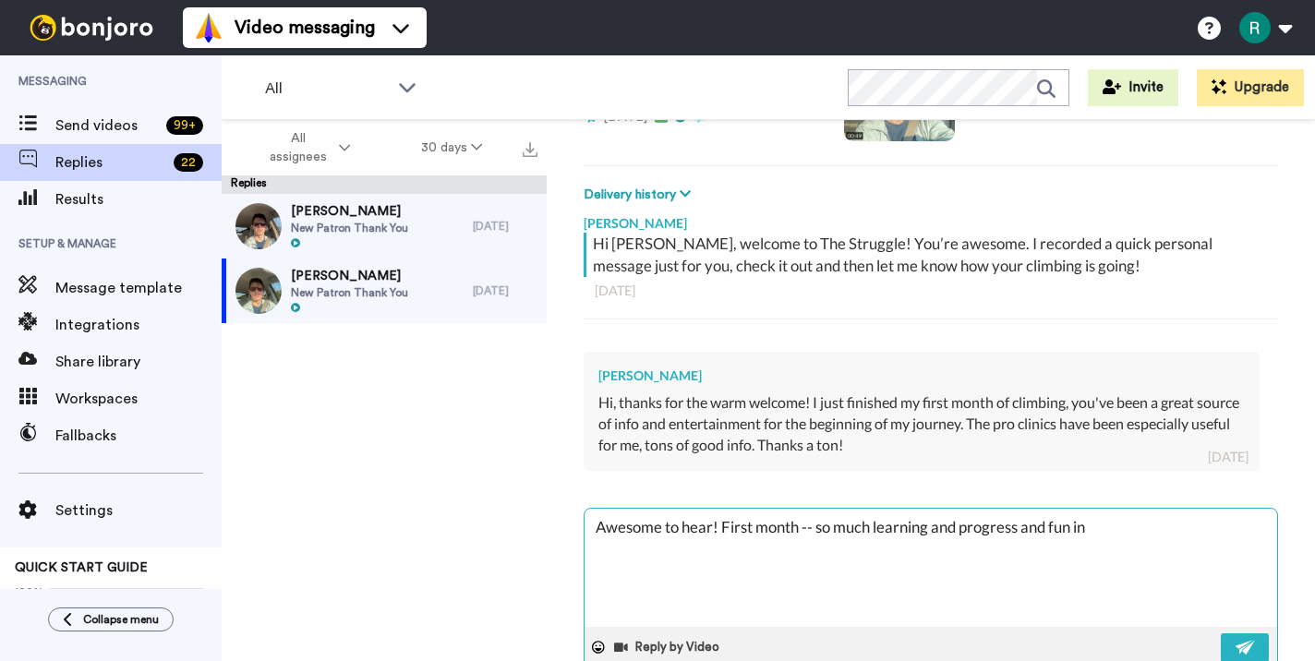
type textarea "x"
type textarea "Awesome to hear! First month -- so much learning and progress and fun in yo"
type textarea "x"
type textarea "Awesome to hear! First month -- so much learning and progress and fun in you"
type textarea "x"
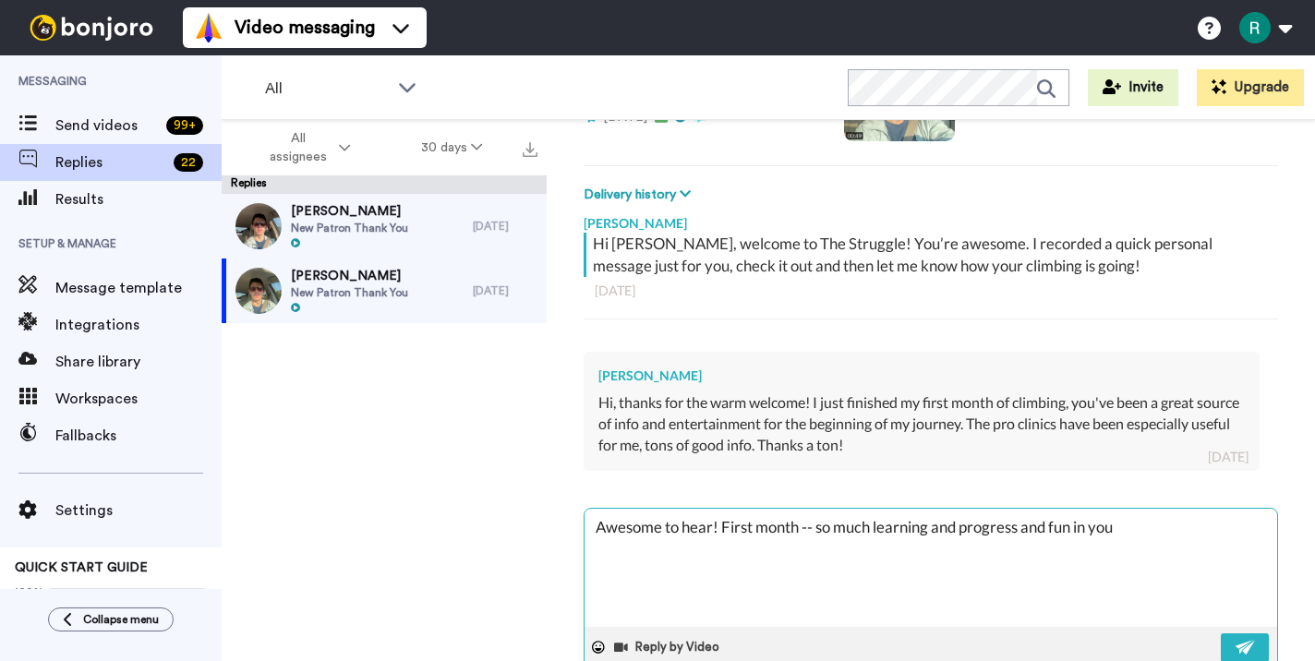
type textarea "Awesome to hear! First month -- so much learning and progress and fun in your"
type textarea "x"
type textarea "Awesome to hear! First month -- so much learning and progress and fun in your"
type textarea "x"
type textarea "Awesome to hear! First month -- so much learning and progress and fun in your f"
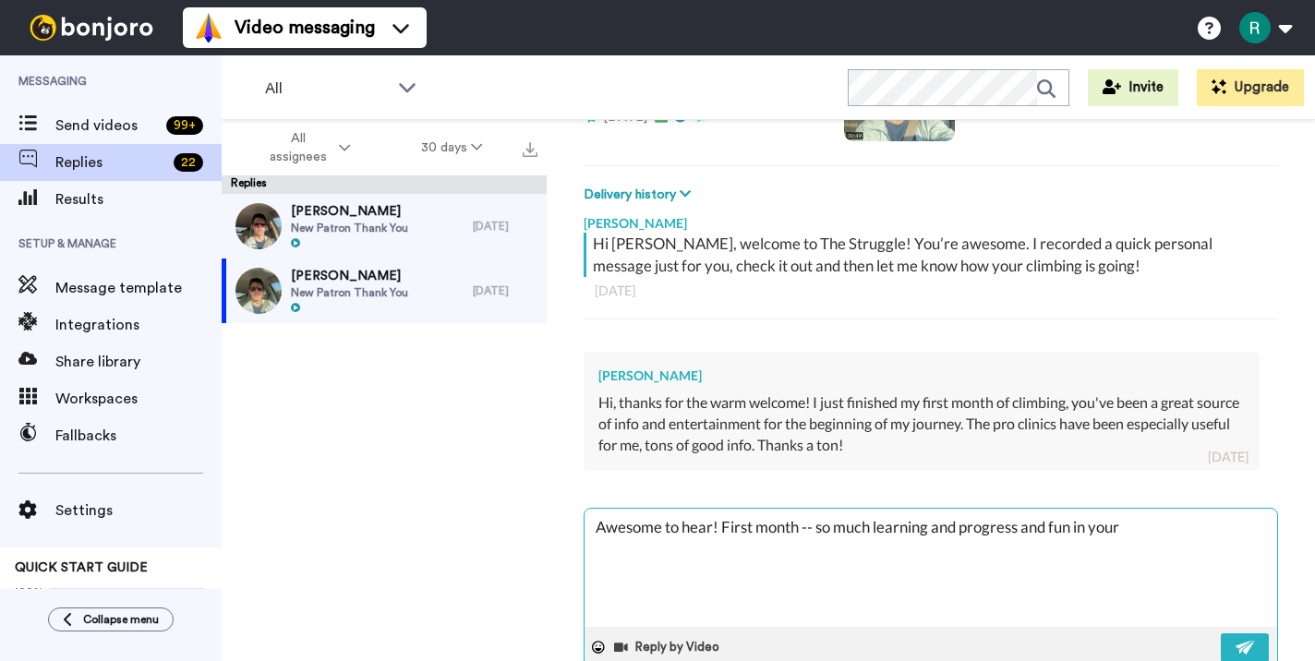
type textarea "x"
type textarea "Awesome to hear! First month -- so much learning and progress and fun in your fu"
type textarea "x"
type textarea "Awesome to hear! First month -- so much learning and progress and fun in your f…"
type textarea "x"
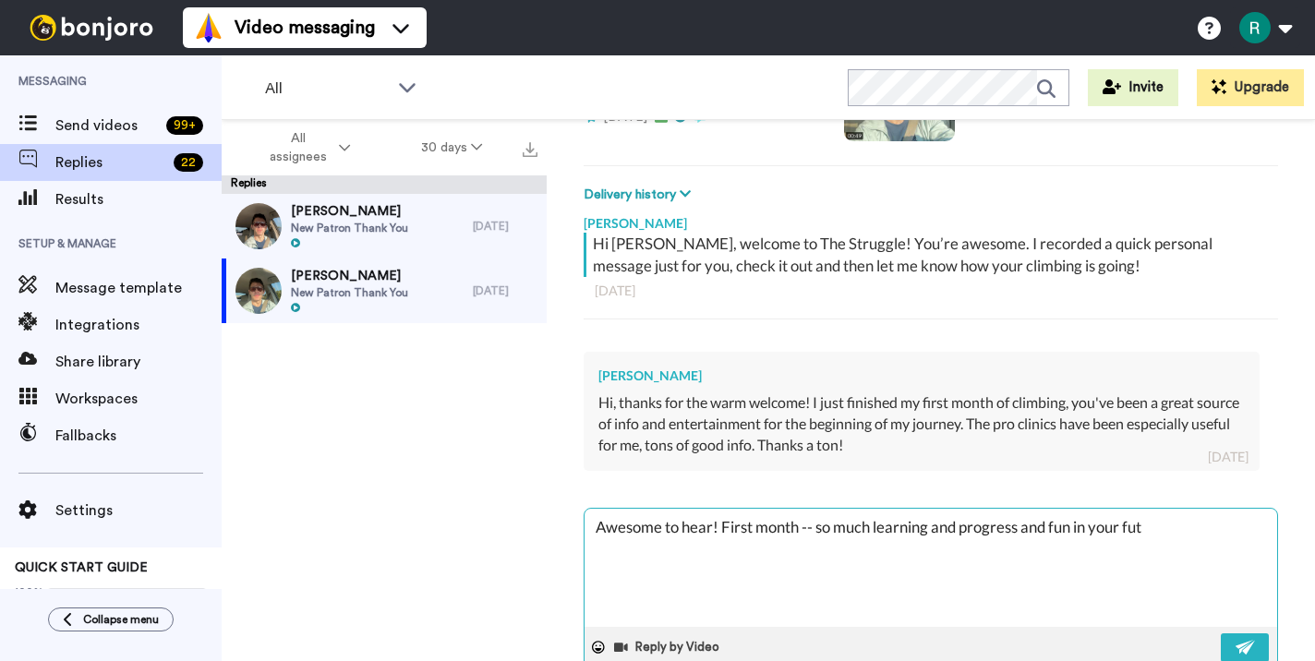
type textarea "Awesome to hear! First month -- so much learning and progress and fun in your f…"
type textarea "x"
type textarea "Awesome to hear! First month -- so much learning and progress and fun in your f…"
type textarea "x"
type textarea "Awesome to hear! First month -- so much learning and progress and fun in your f…"
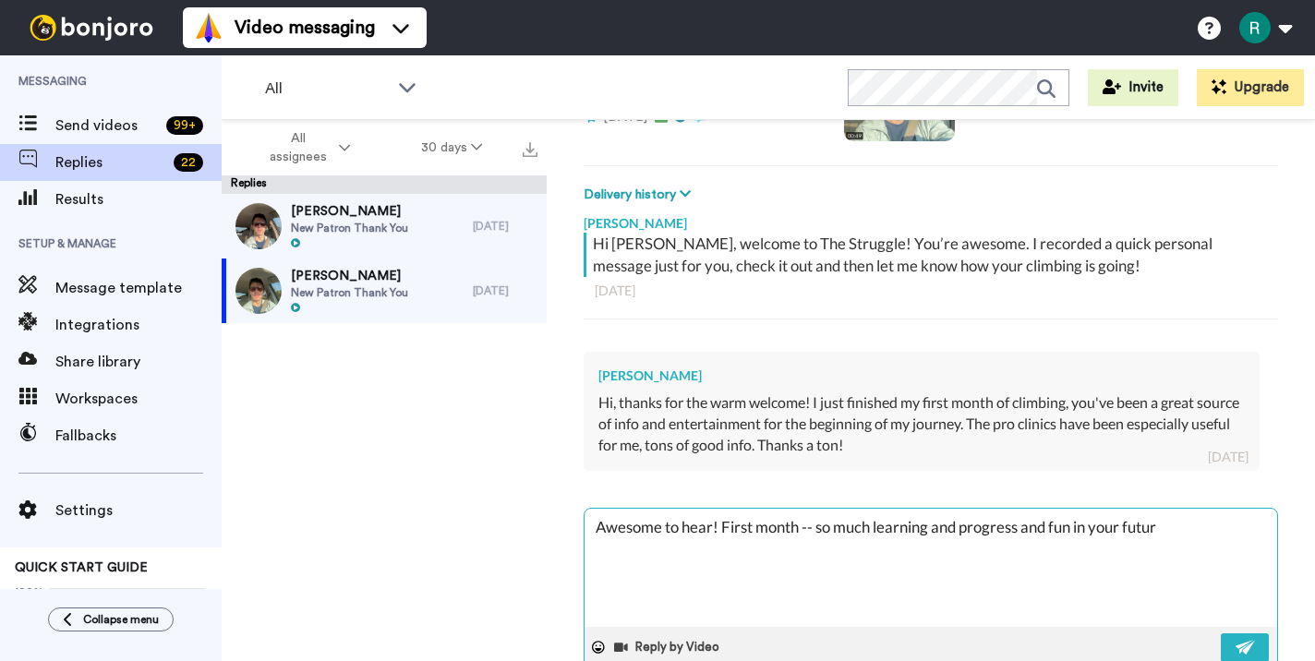
type textarea "x"
type textarea "Awesome to hear! First month -- so much learning and progress and fun in your f…"
type textarea "x"
type textarea "Awesome to hear! First month -- so much learning and progress and fun in your f…"
type textarea "x"
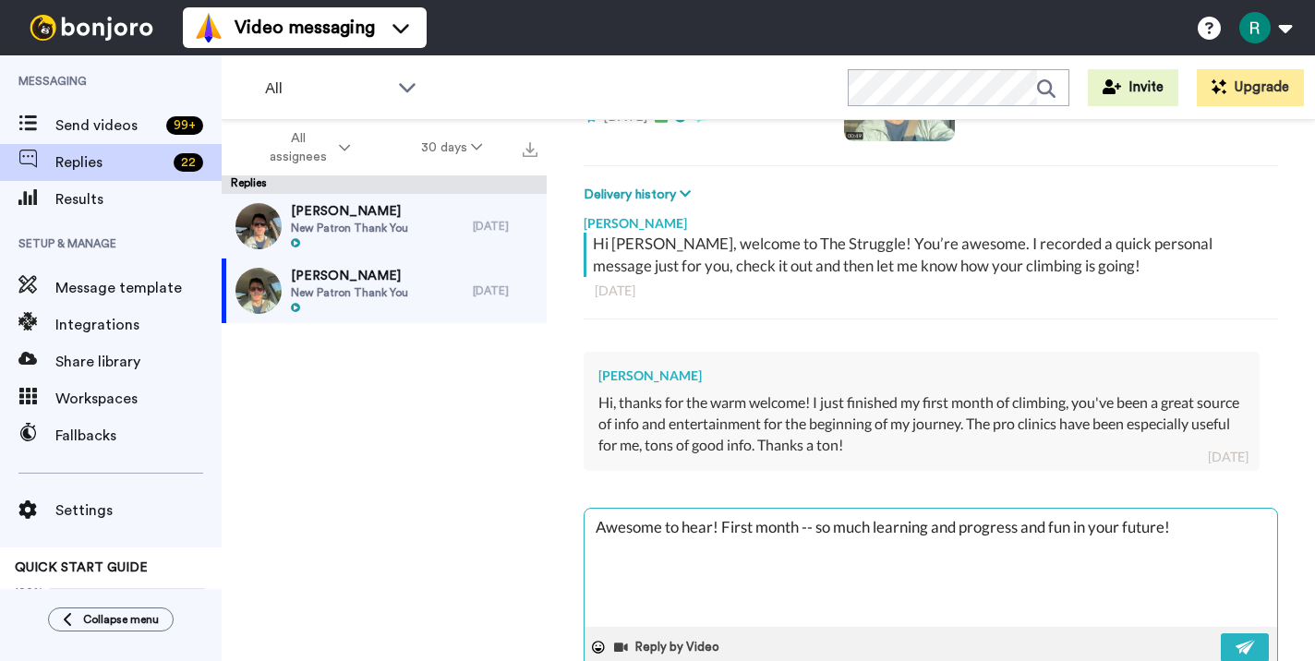
type textarea "Awesome to hear! First month -- so much learning and progress and fun in your f…"
type textarea "x"
type textarea "Awesome to hear! First month -- so much learning and progress and fun in your f…"
type textarea "x"
type textarea "Awesome to hear! First month -- so much learning and progress and fun in your f…"
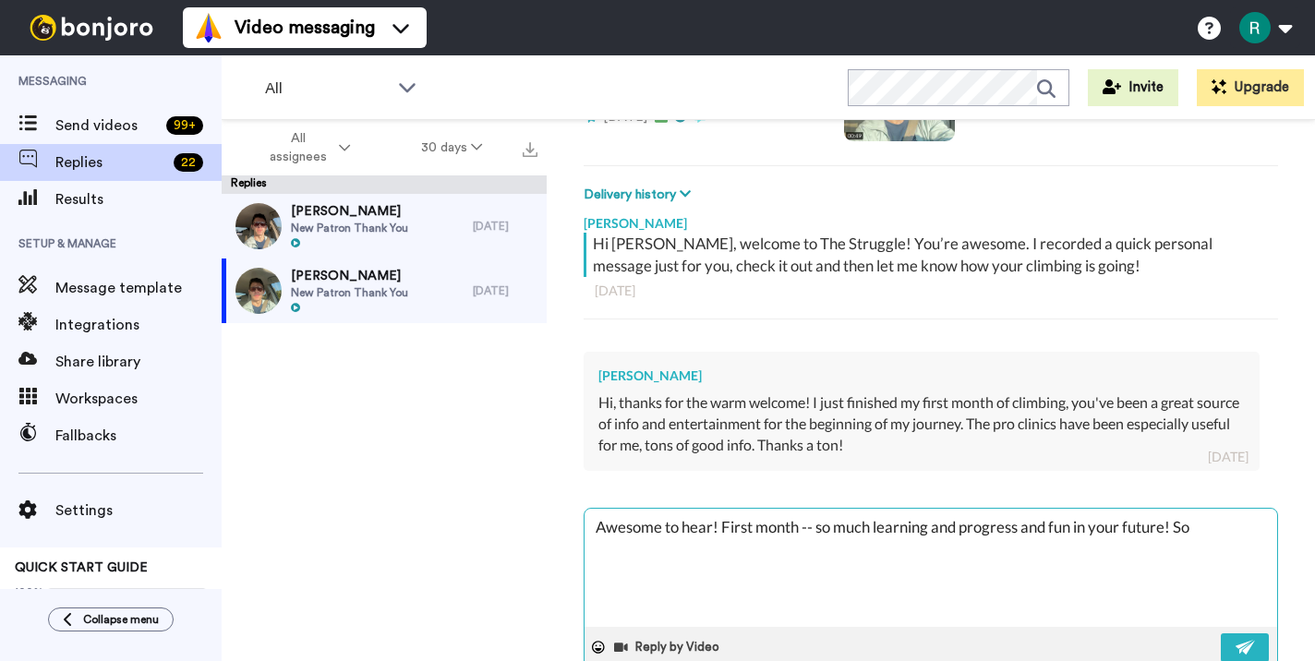
type textarea "x"
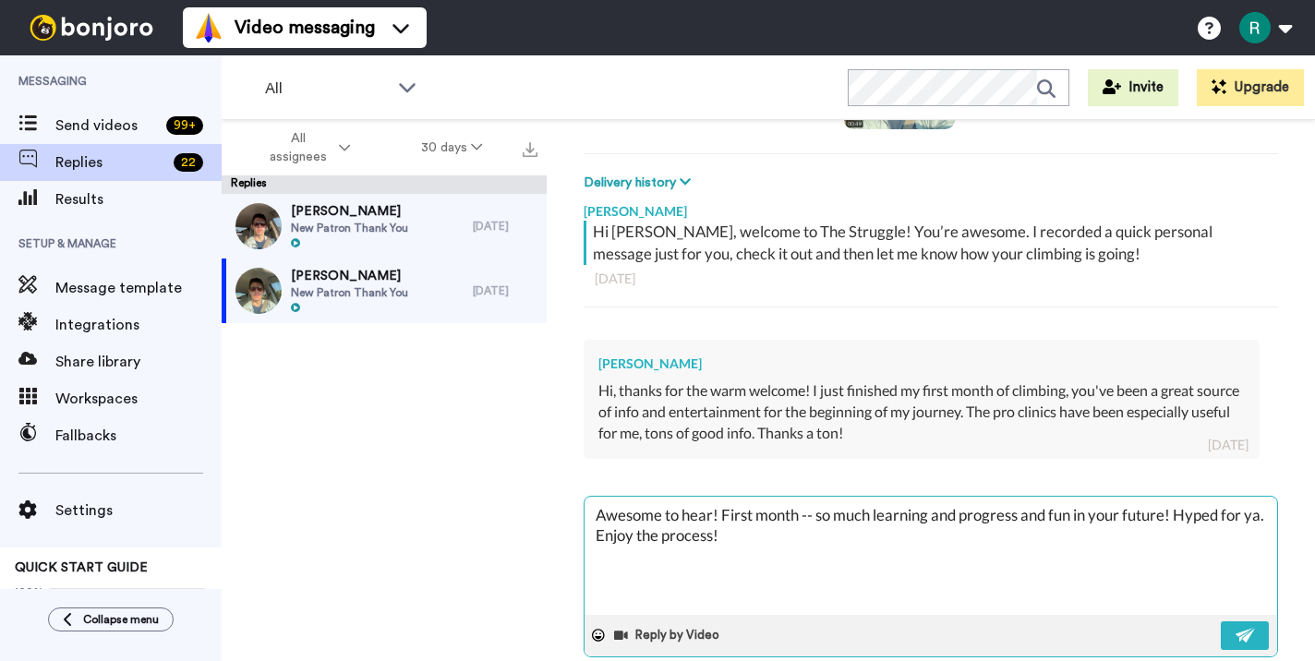
scroll to position [240, 0]
click at [1244, 642] on button at bounding box center [1245, 634] width 48 height 29
